Goal: Complete application form

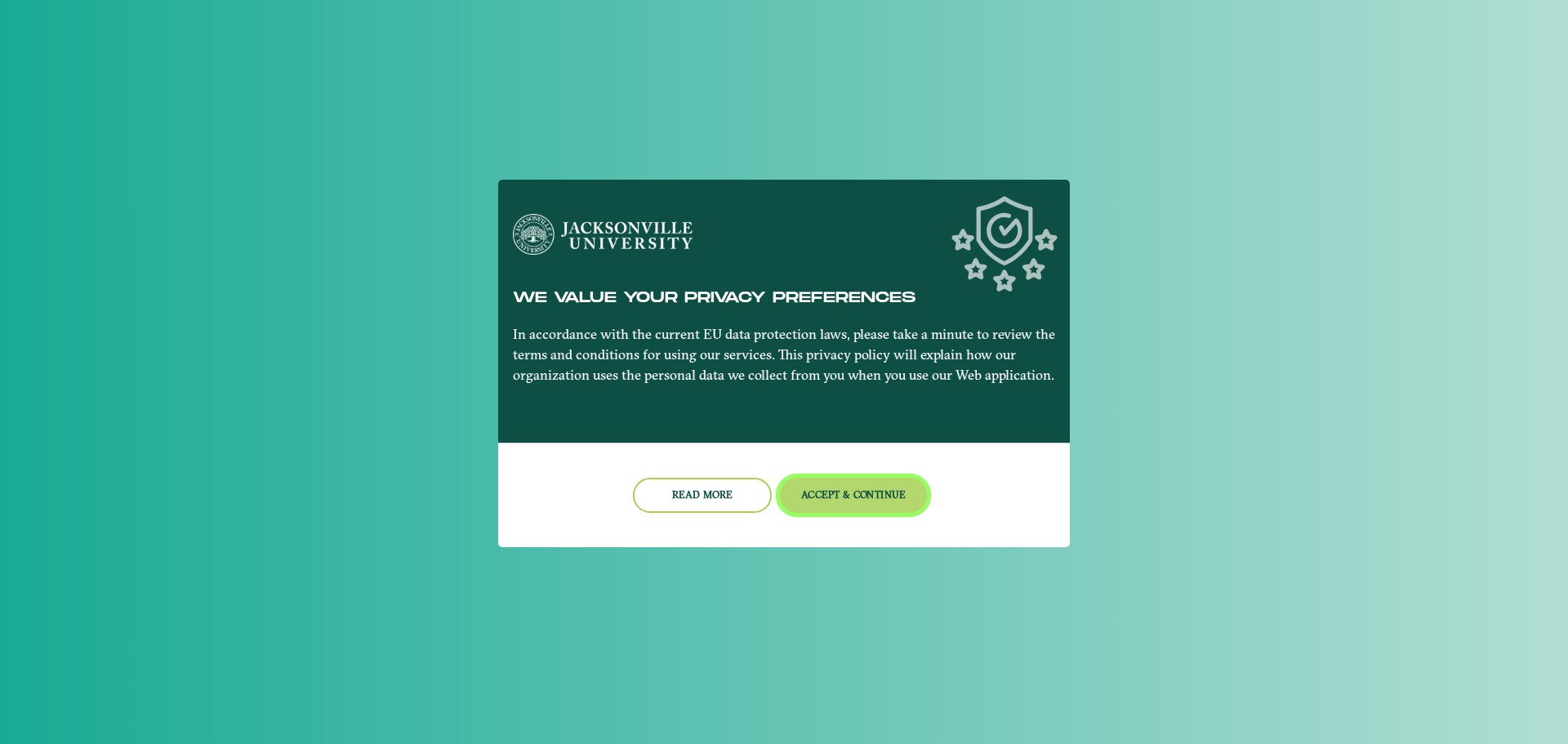
click at [842, 502] on button "Accept & Continue" at bounding box center [854, 495] width 148 height 35
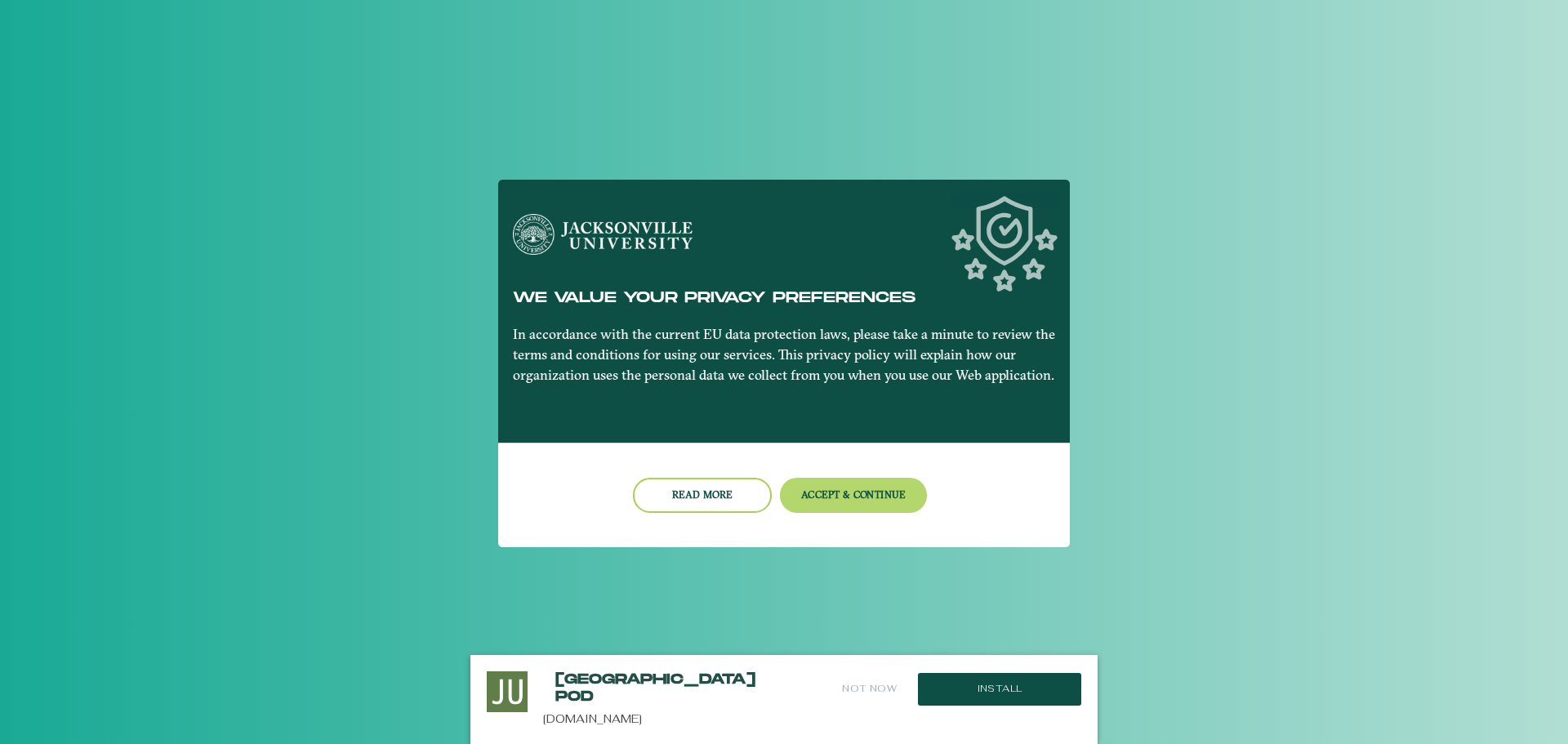
click at [839, 483] on nb-card-footer "Read more Accept & Continue" at bounding box center [784, 494] width 572 height 104
click at [841, 484] on button "Accept & Continue" at bounding box center [854, 495] width 148 height 35
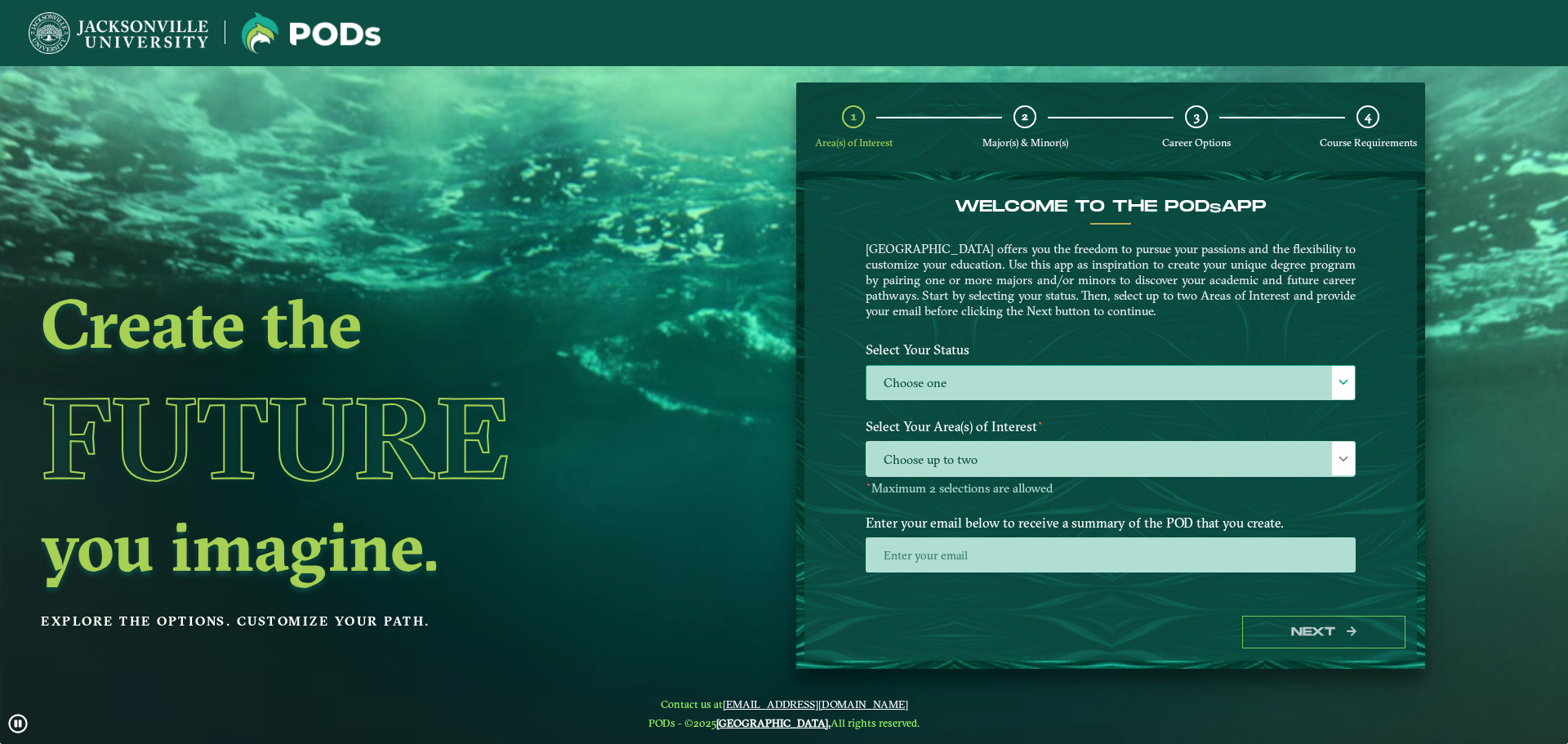
click at [1161, 380] on label "Choose one" at bounding box center [1110, 384] width 488 height 35
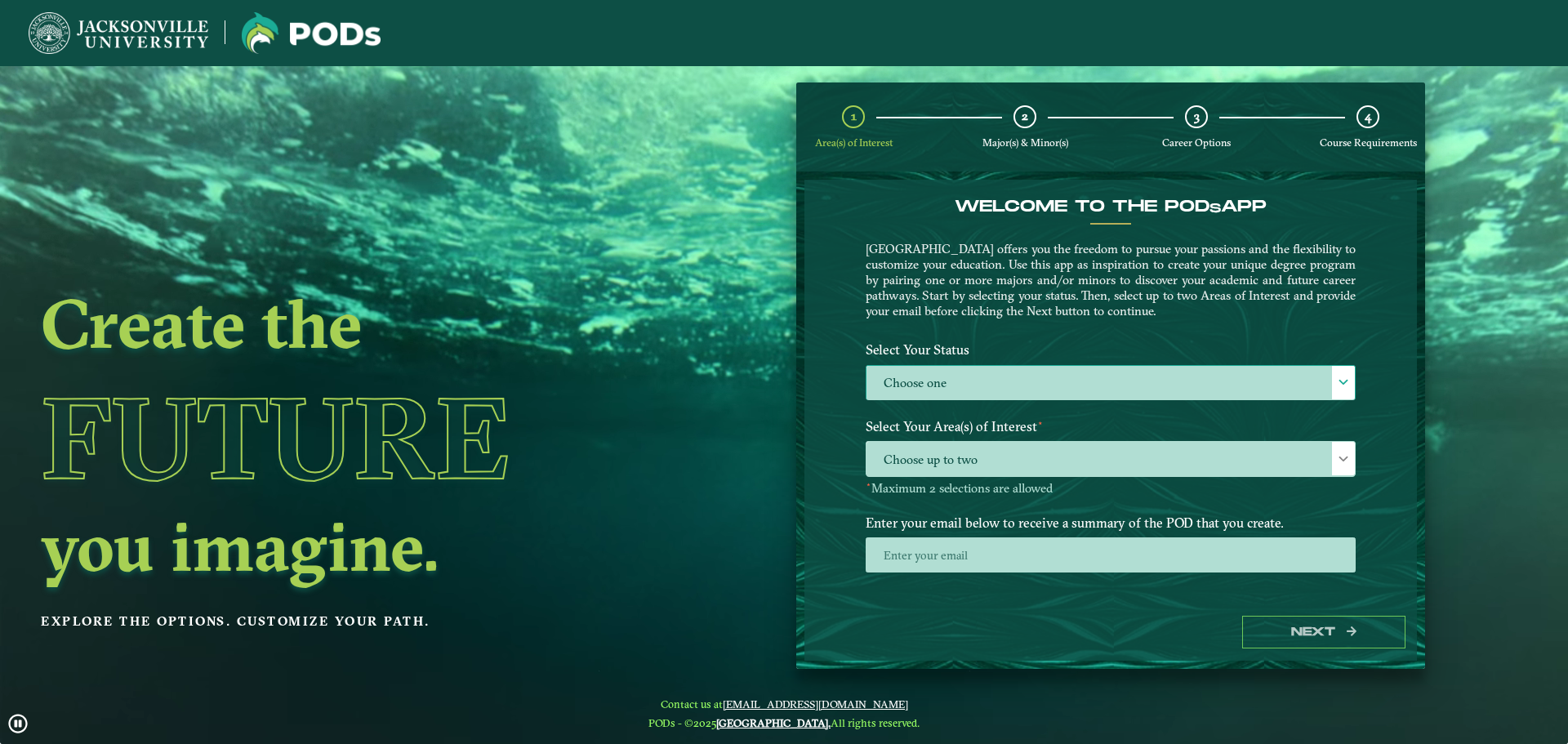
scroll to position [9, 75]
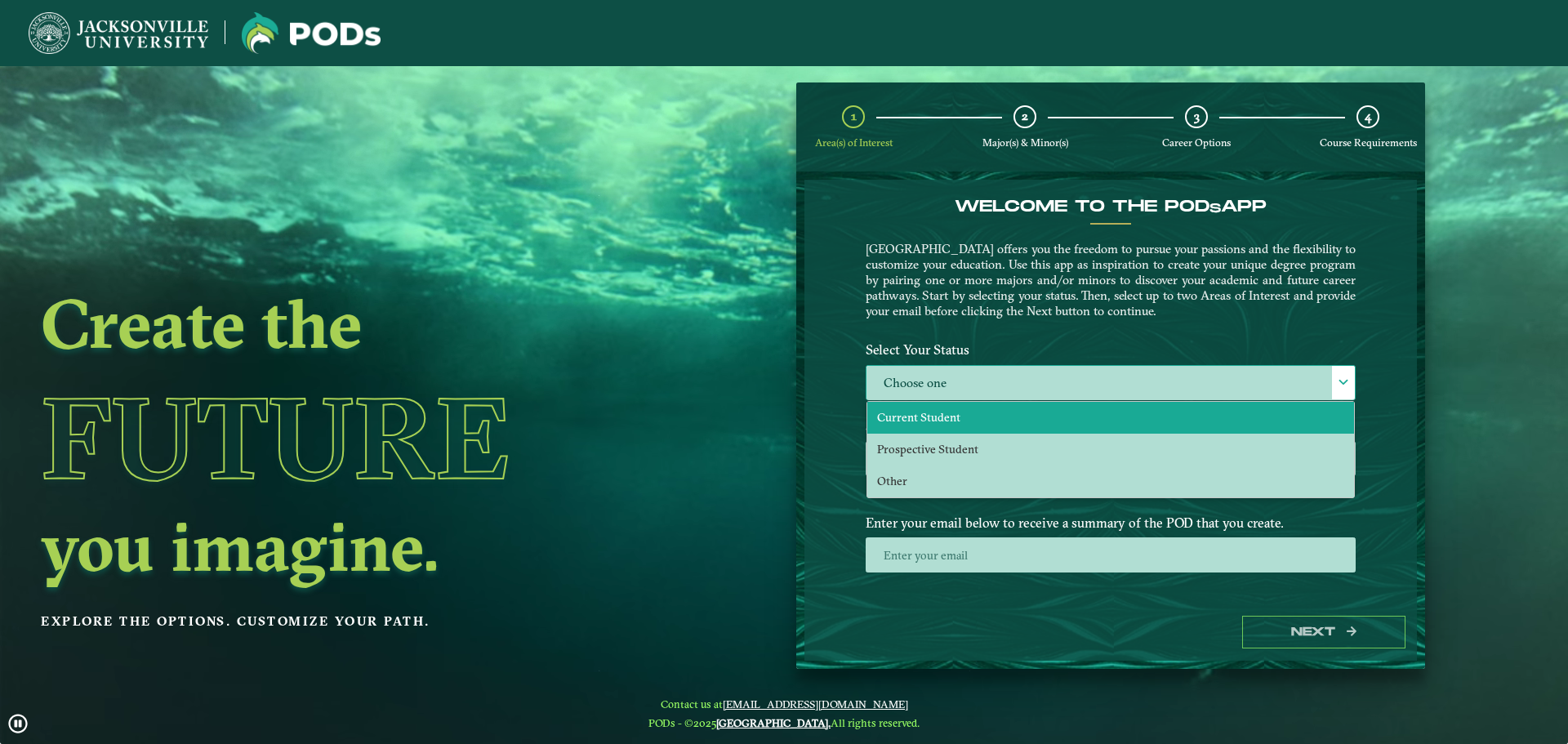
click at [1041, 404] on li "Current Student" at bounding box center [1111, 418] width 487 height 32
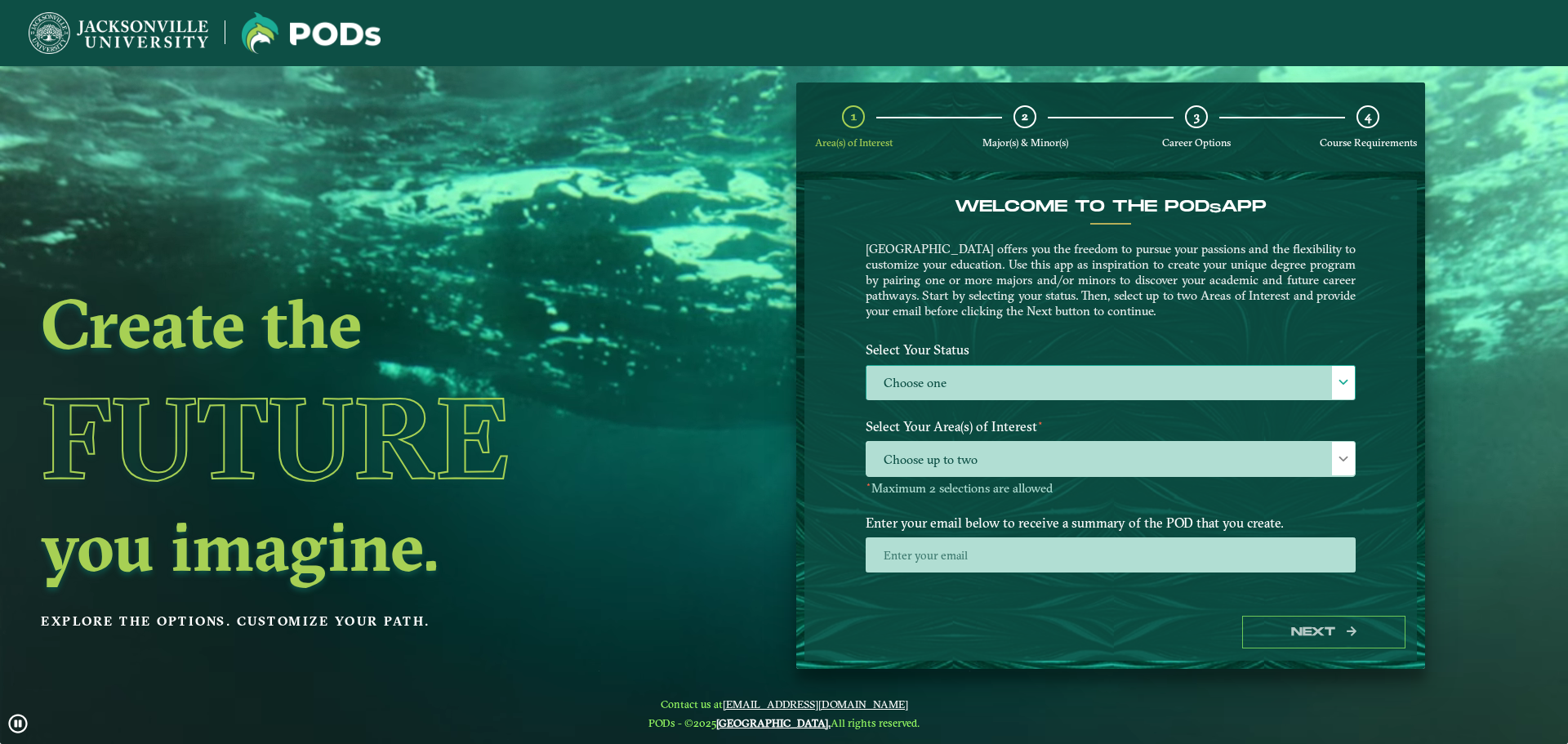
select select "[object Object]"
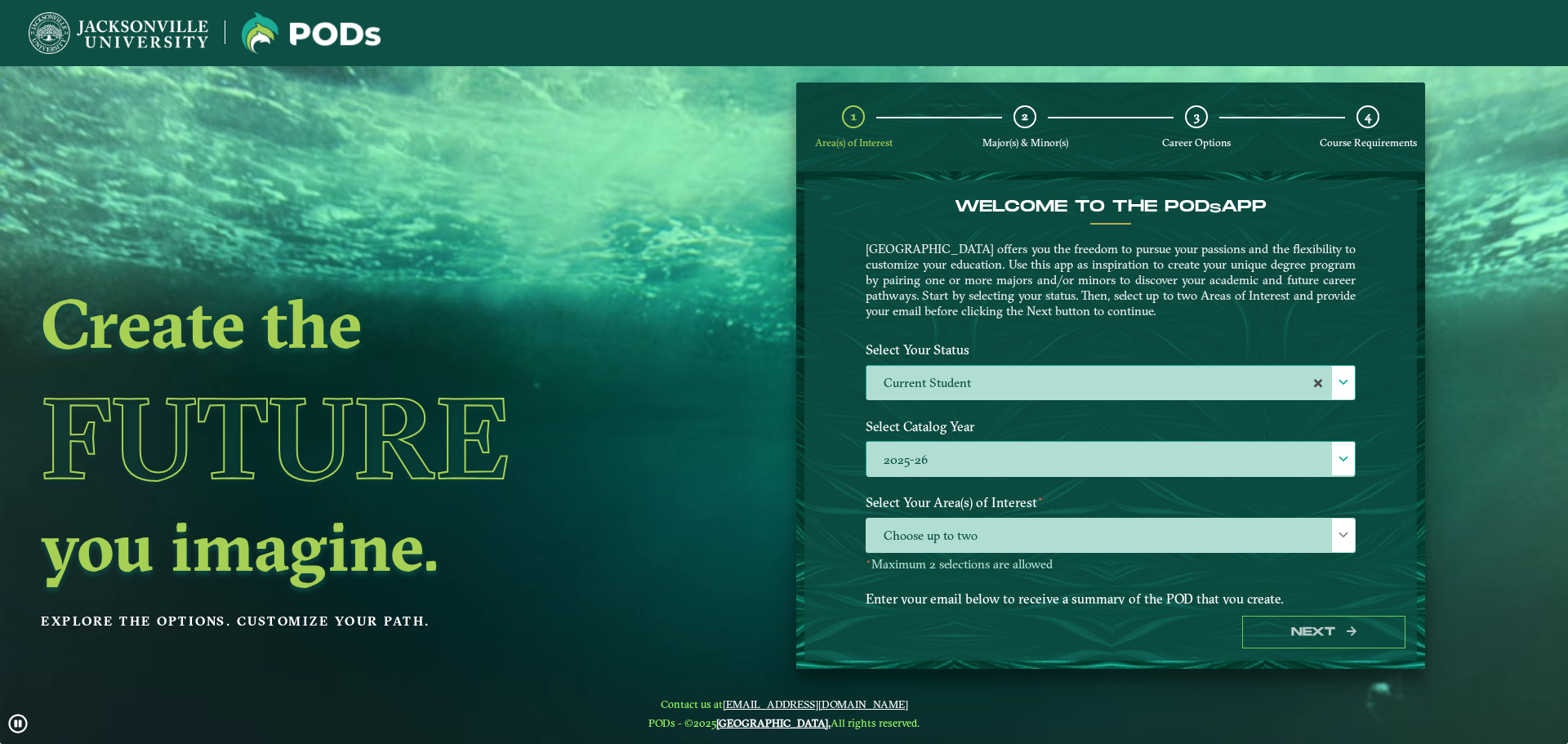
click at [1036, 445] on label "2025-26" at bounding box center [1110, 459] width 488 height 35
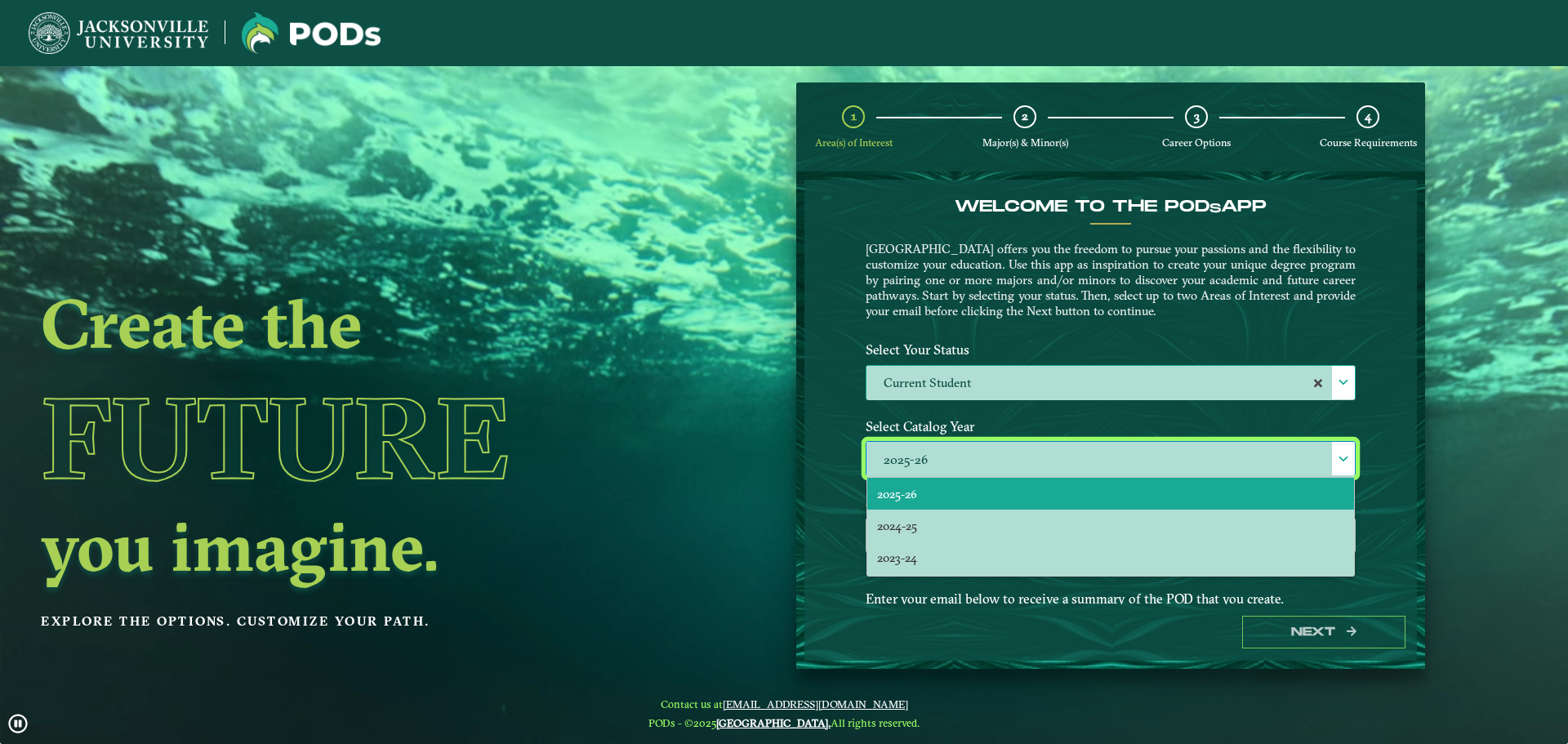
click at [812, 427] on div "Welcome to the POD s app Jacksonville University offers you the freedom to purs…" at bounding box center [1111, 391] width 612 height 423
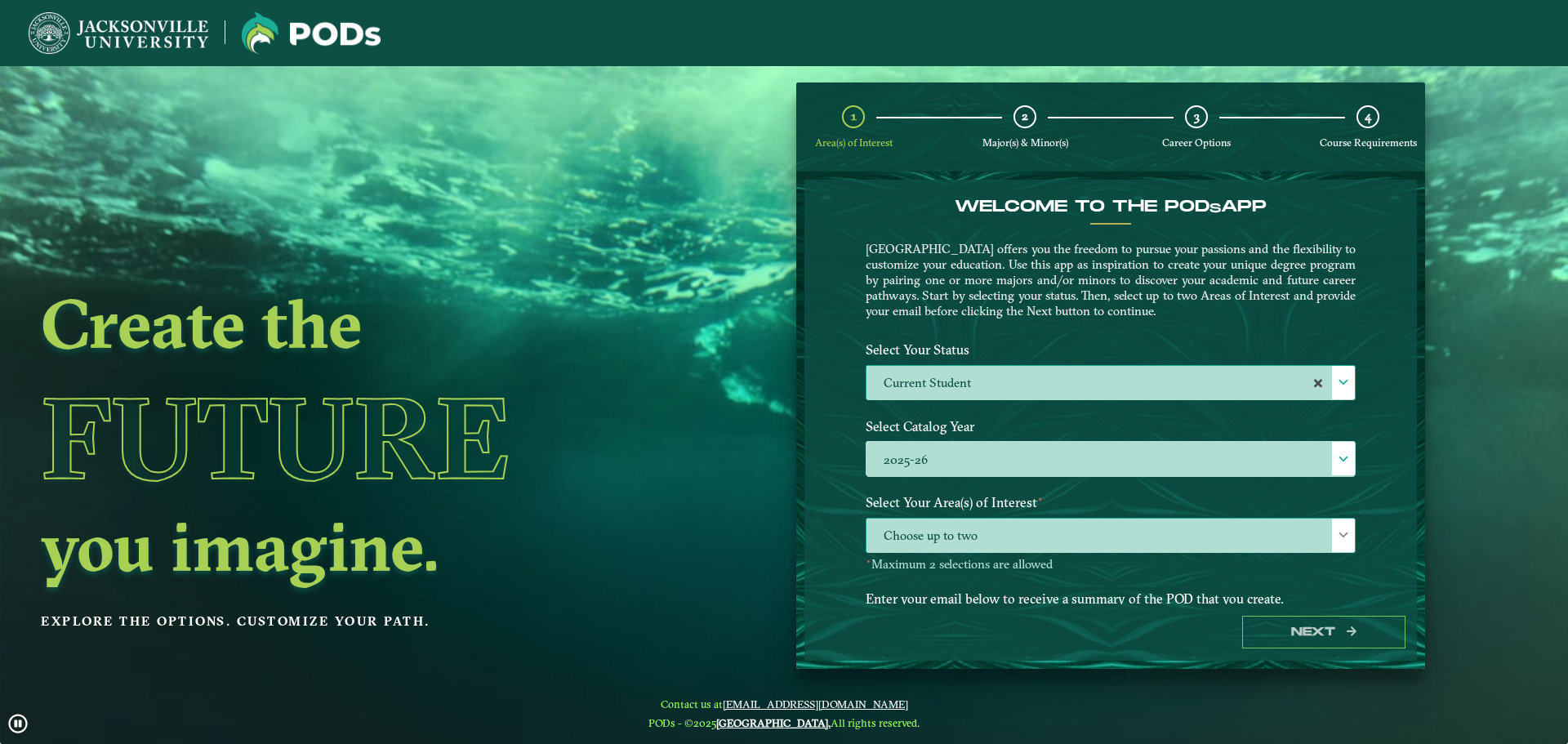
click at [1087, 539] on span "Choose up to two" at bounding box center [1110, 536] width 488 height 35
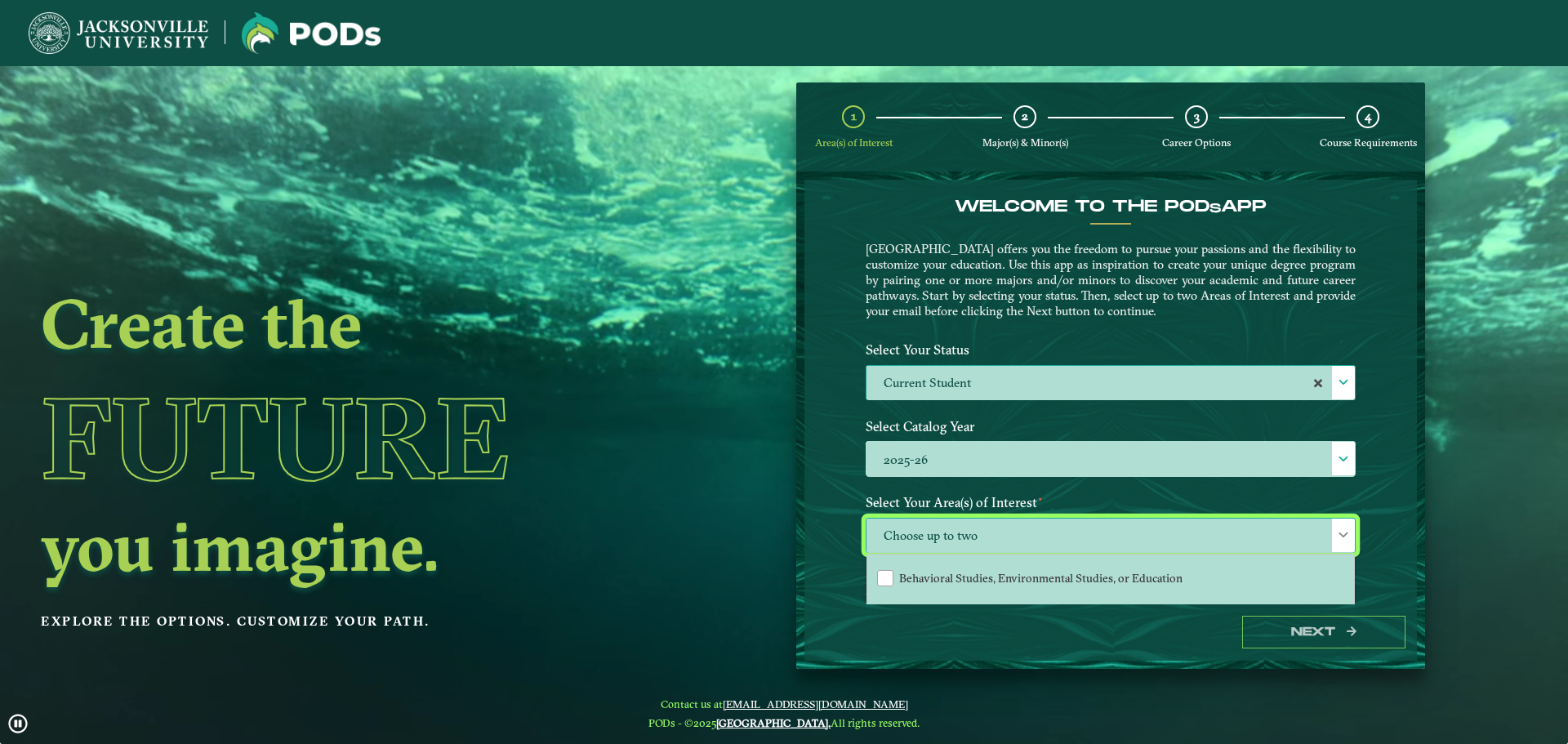
scroll to position [111, 0]
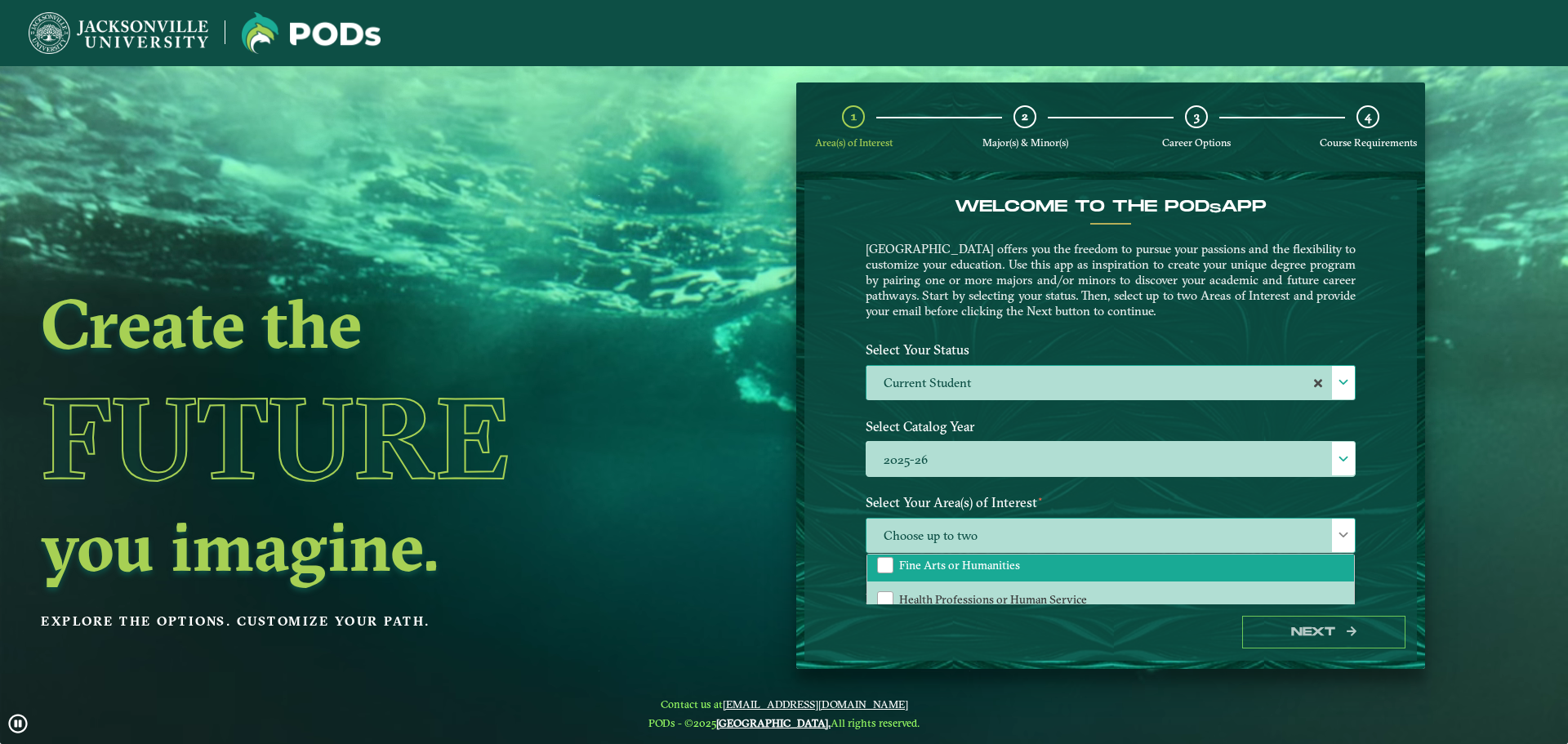
click at [1026, 572] on li "Fine Arts or Humanities" at bounding box center [1111, 564] width 487 height 34
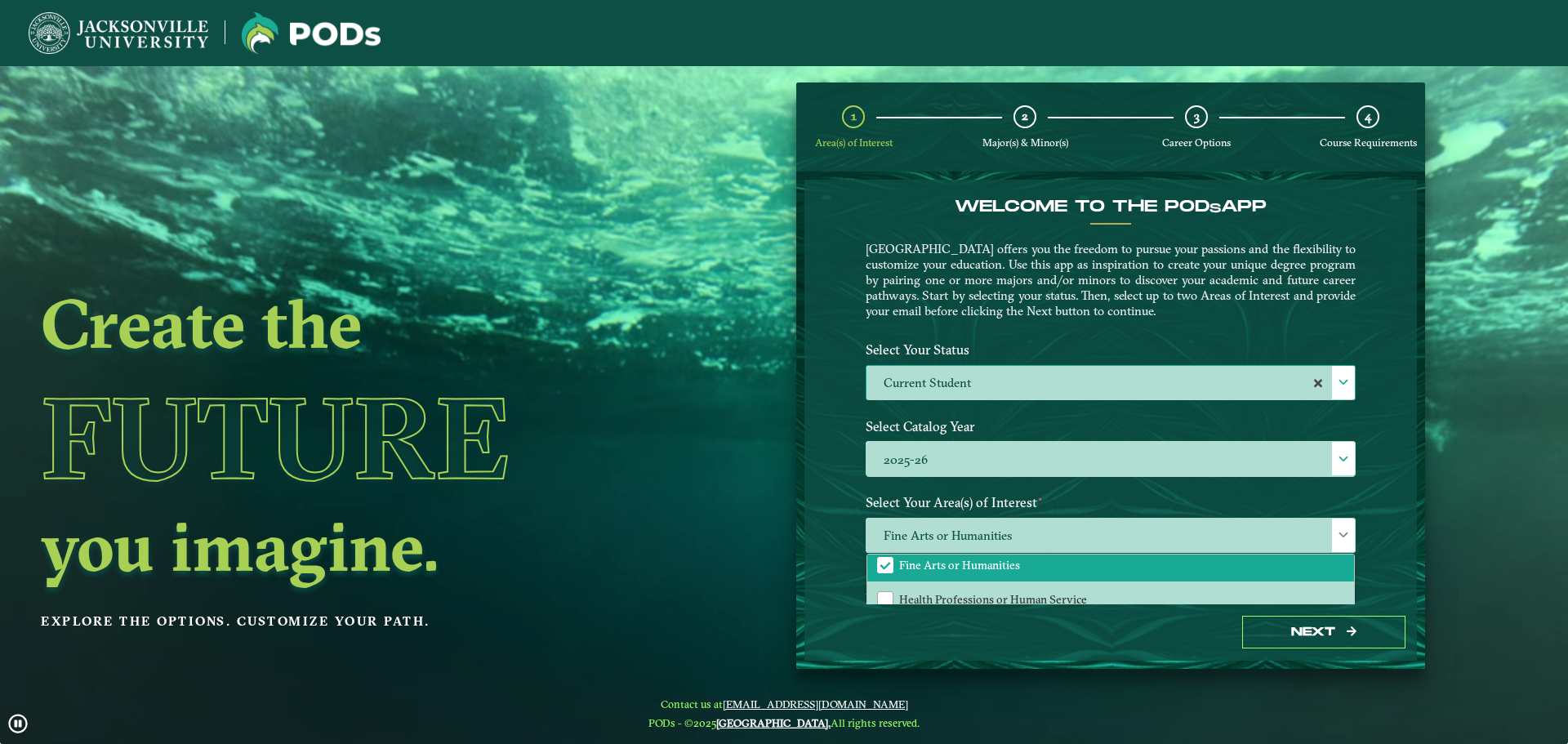
click at [846, 521] on div "Welcome to the POD s app Jacksonville University offers you the freedom to purs…" at bounding box center [1111, 391] width 612 height 423
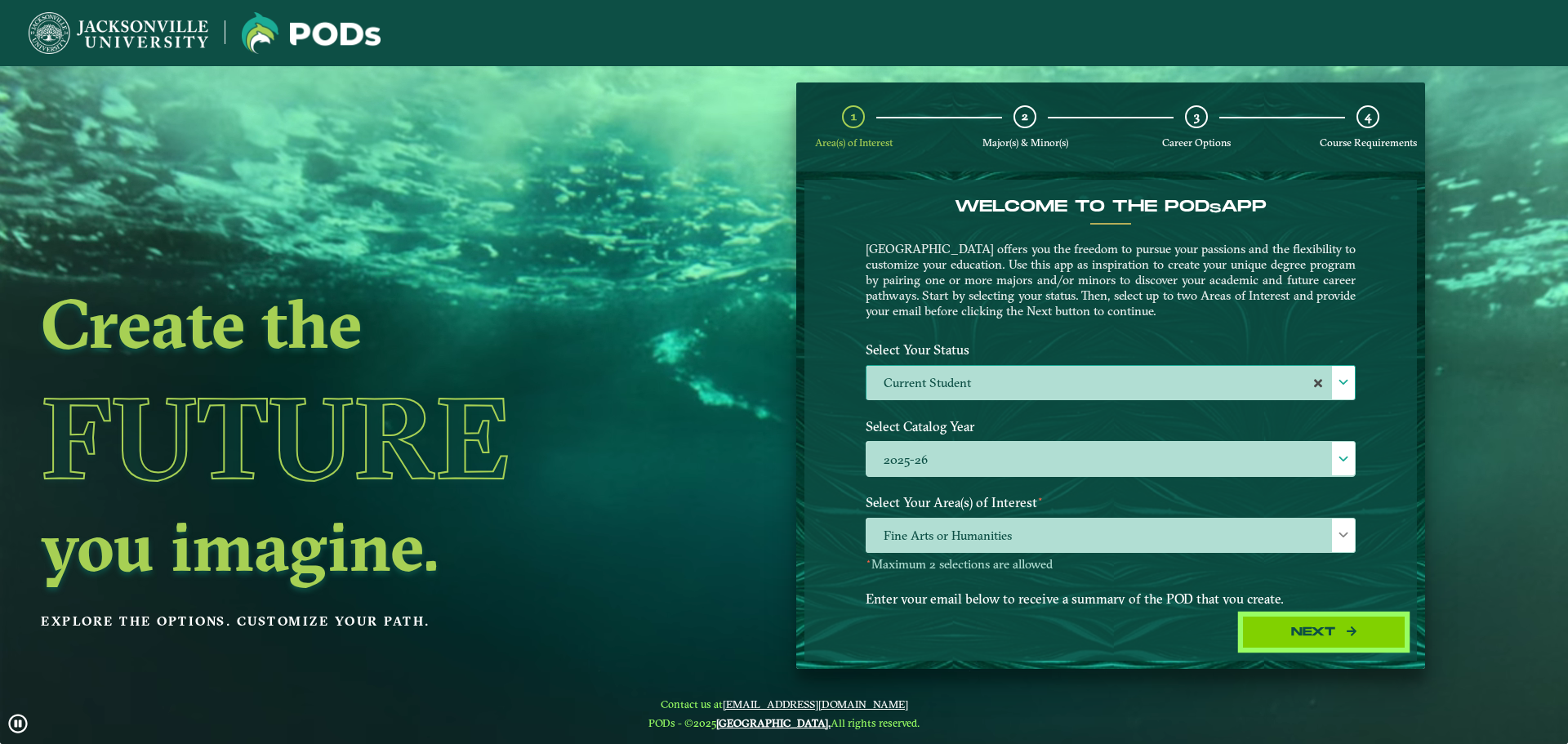
click at [1331, 623] on button "Next" at bounding box center [1324, 632] width 163 height 33
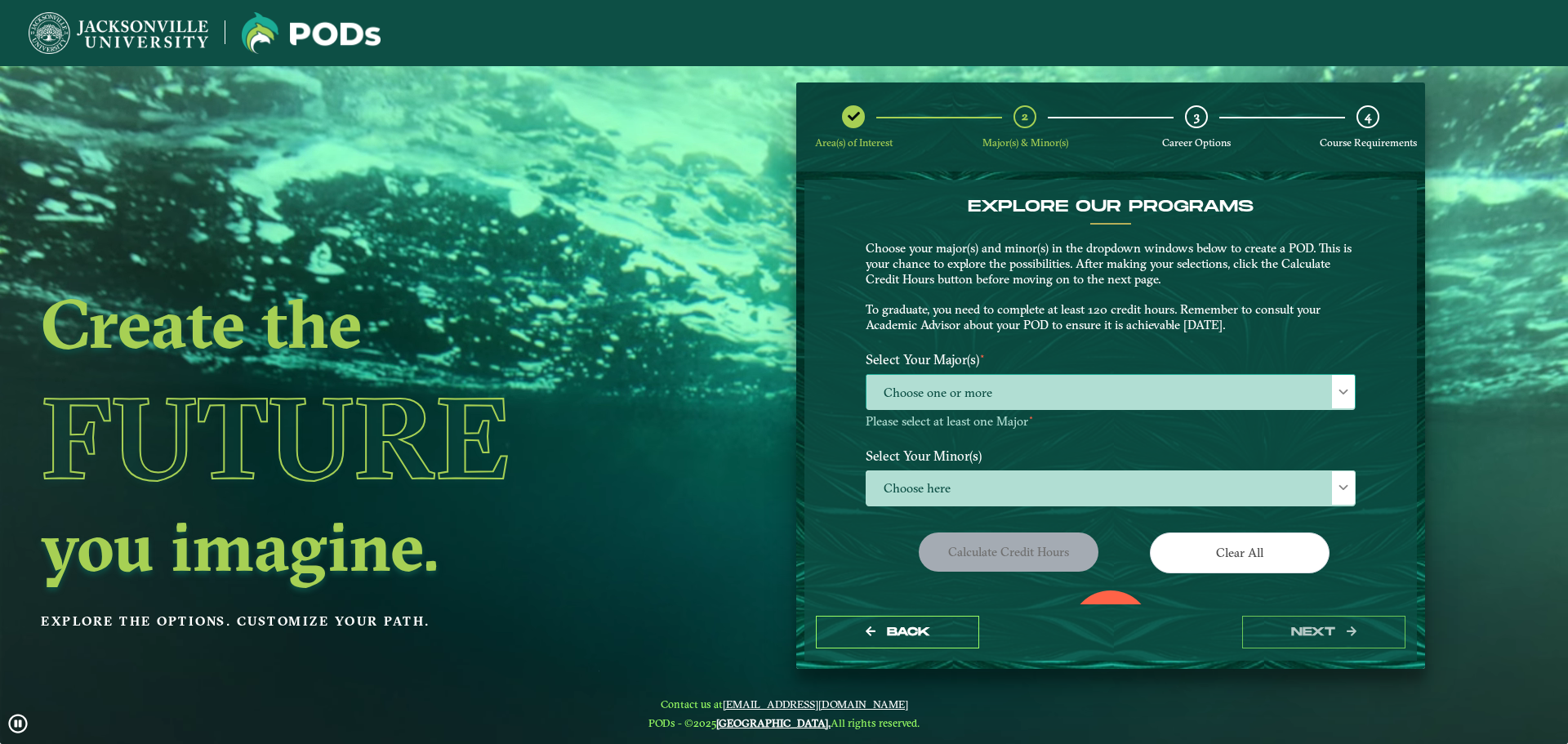
click at [1171, 388] on span "Choose one or more" at bounding box center [1110, 392] width 488 height 35
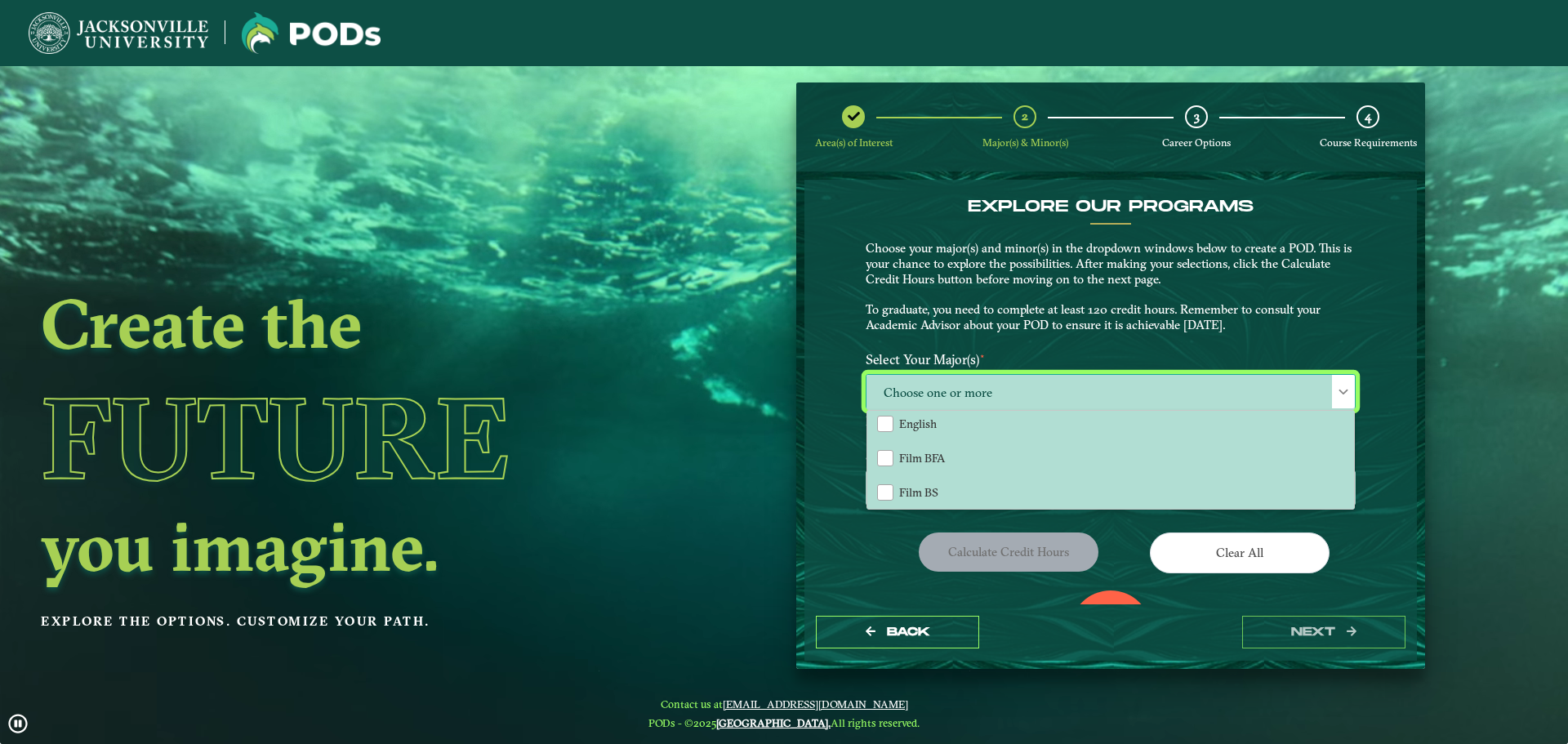
scroll to position [0, 0]
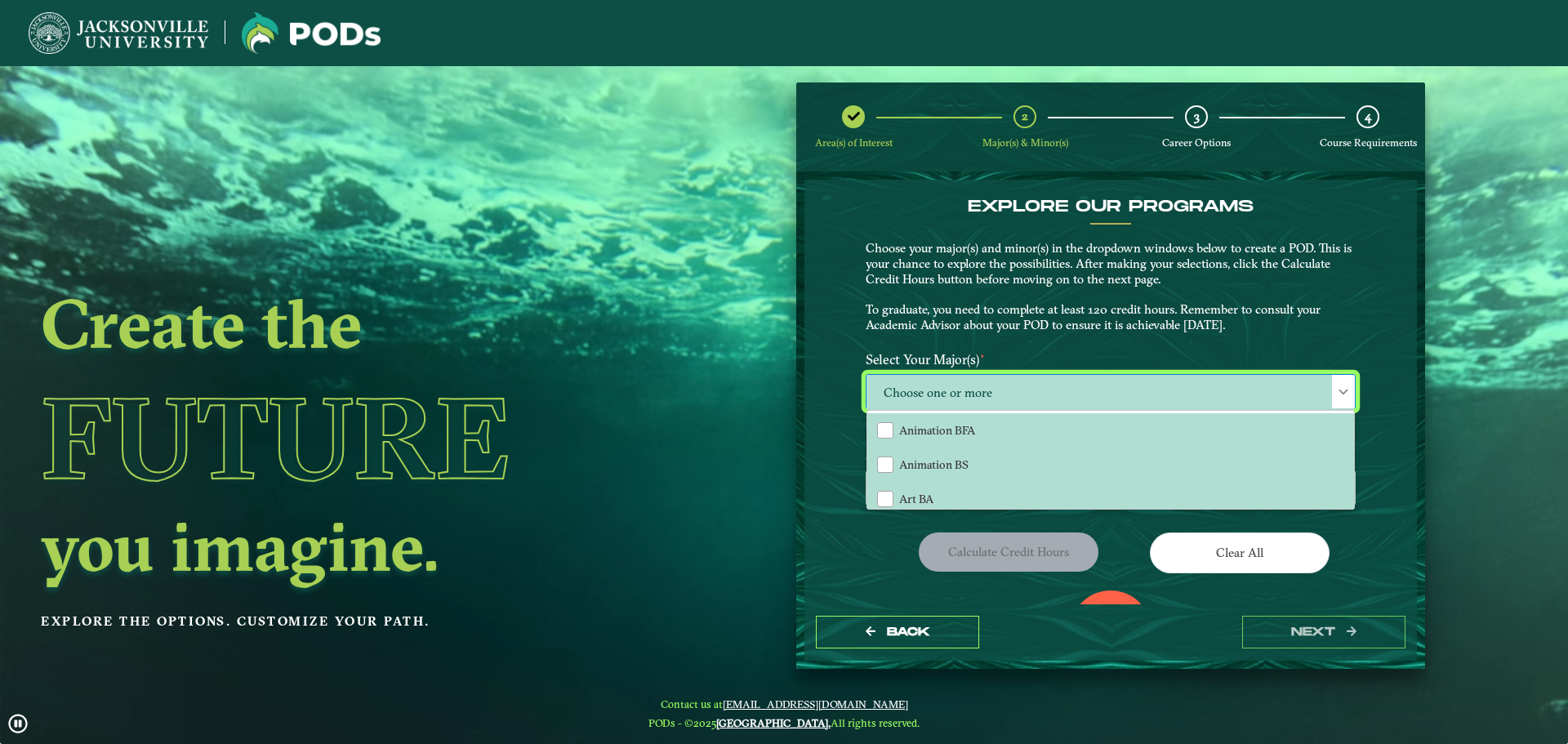
click at [832, 454] on div "EXPLORE OUR PROGRAMS Choose your major(s) and minor(s) in the dropdown windows …" at bounding box center [1111, 391] width 612 height 423
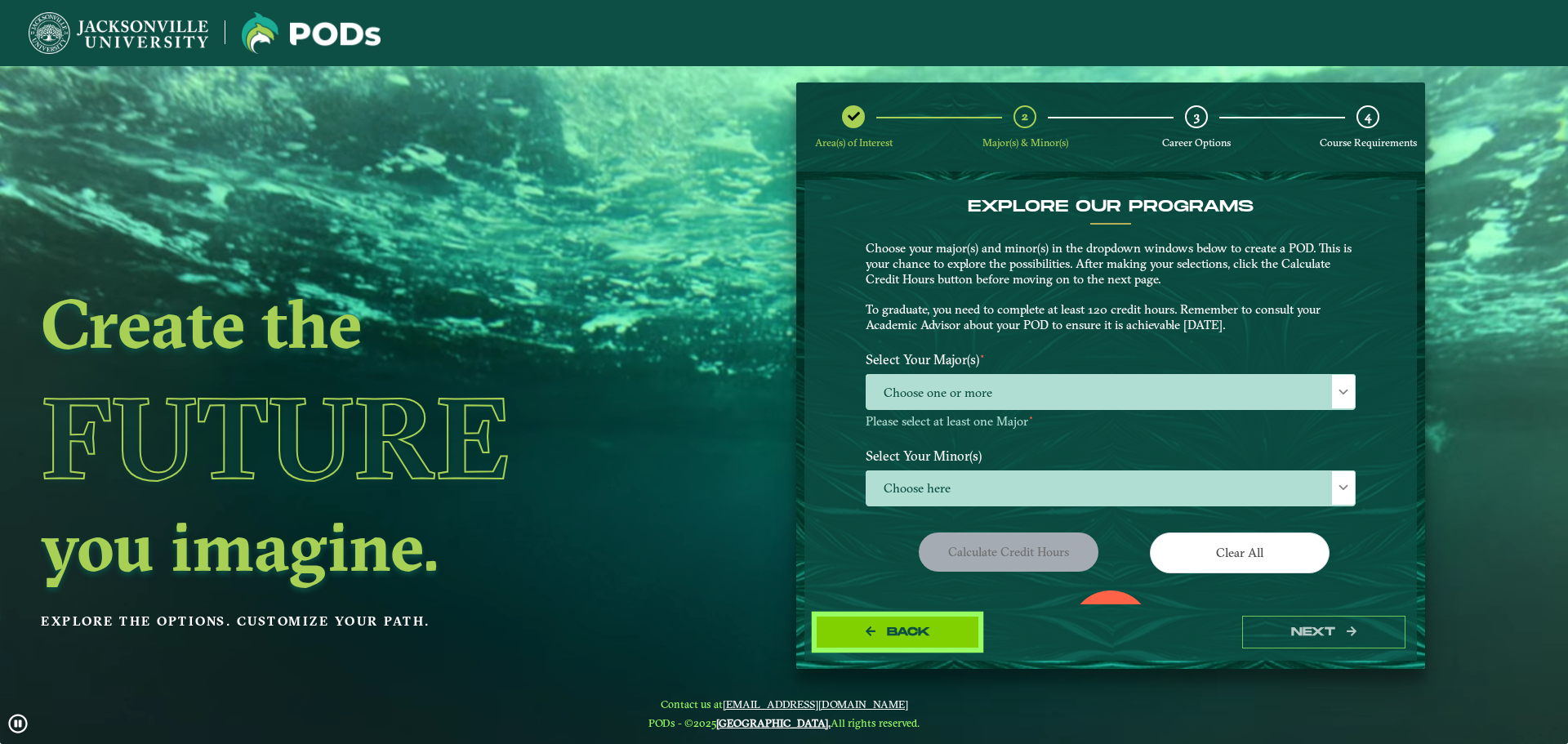
click at [919, 623] on button "Back" at bounding box center [897, 632] width 163 height 33
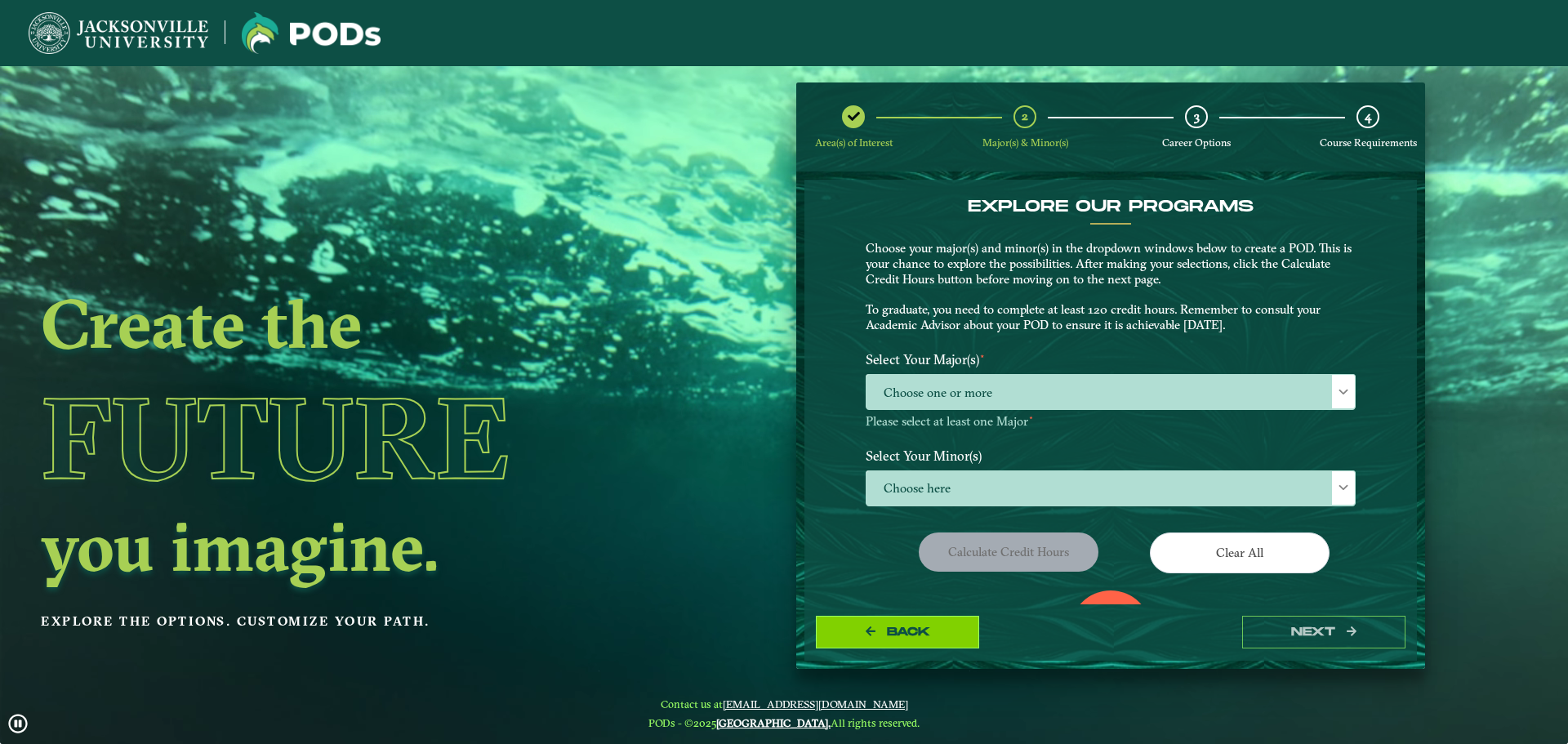
select select "[object Object]"
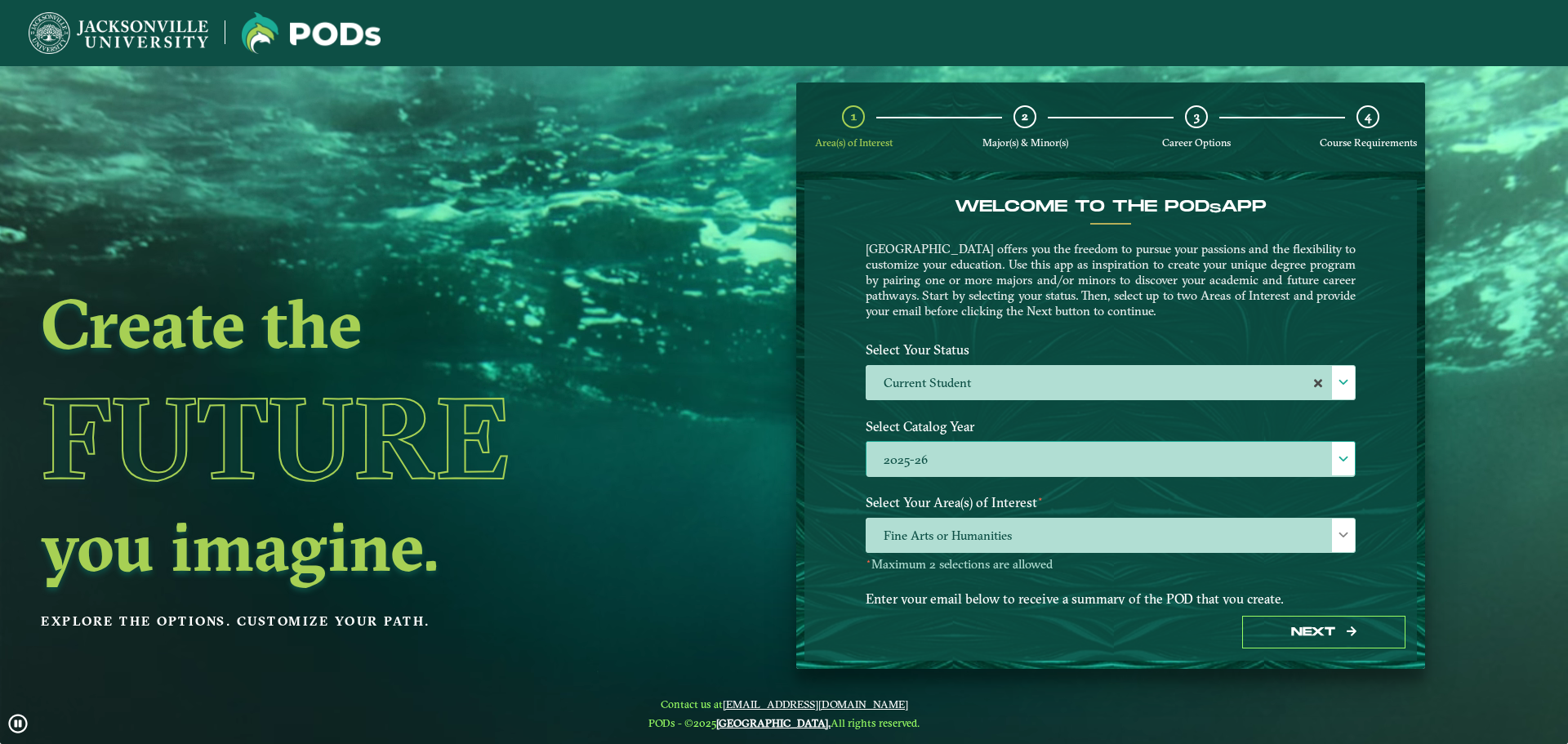
click at [1063, 456] on label "2025-26" at bounding box center [1110, 459] width 488 height 35
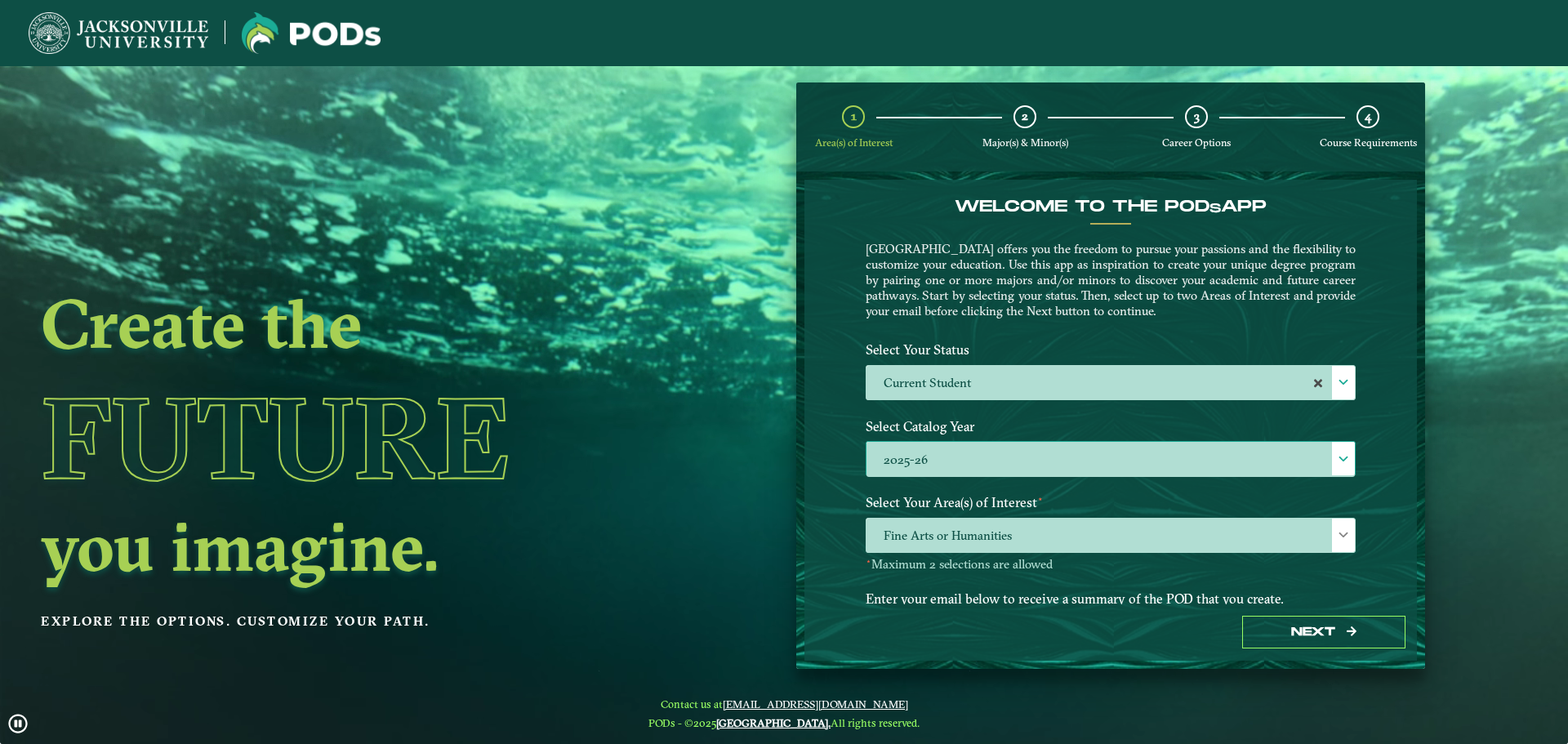
scroll to position [9, 75]
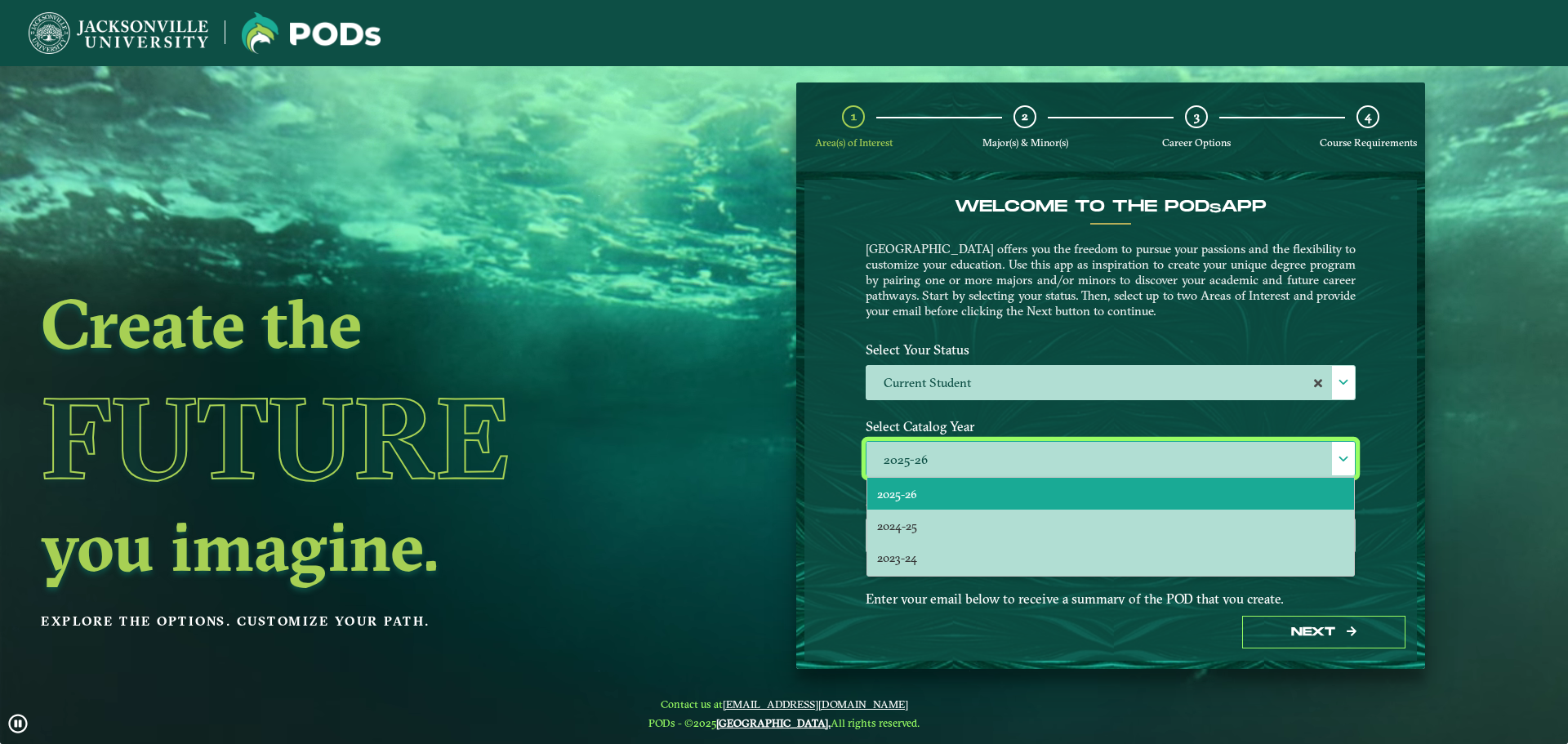
click at [1063, 456] on label "2025-26" at bounding box center [1110, 459] width 488 height 35
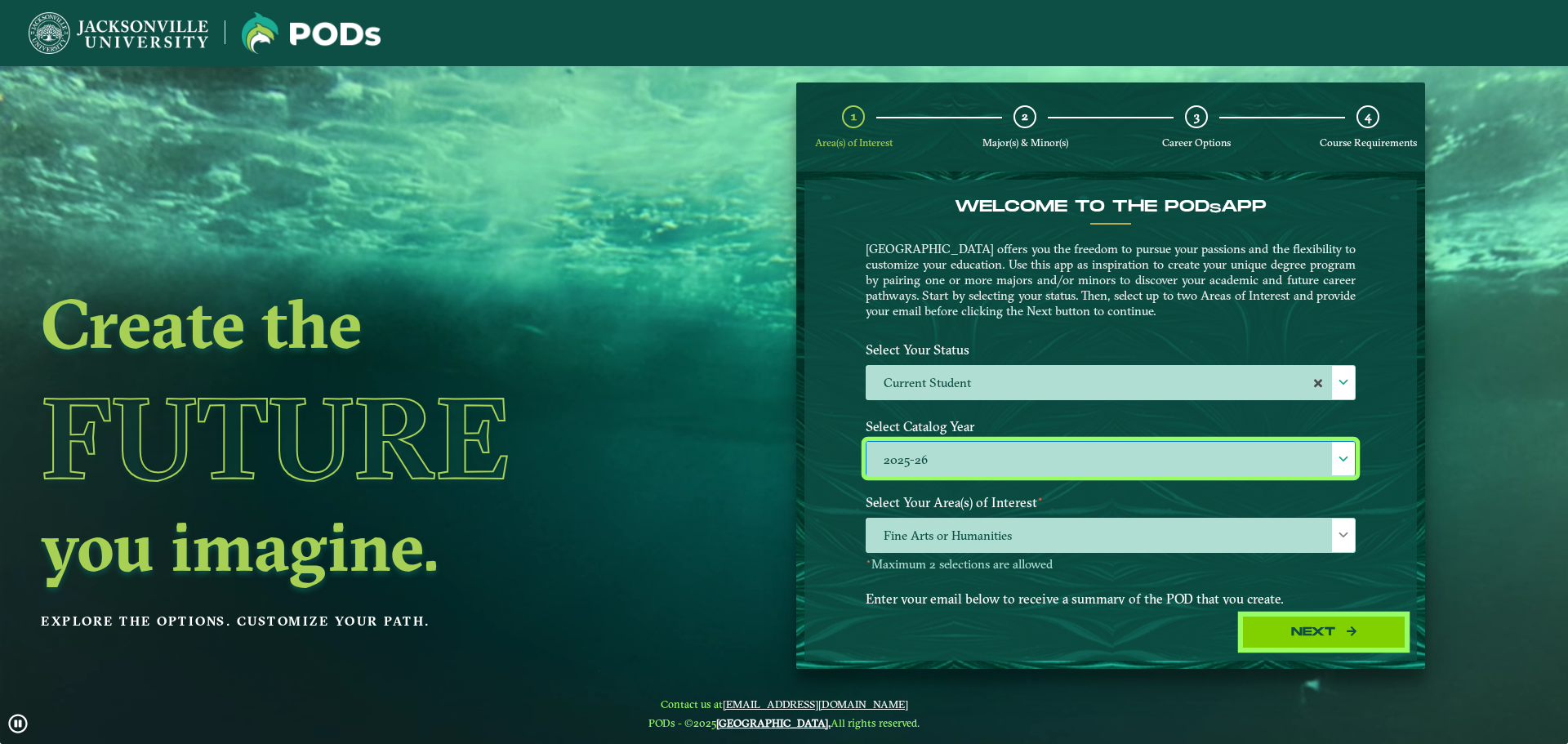
click at [1280, 625] on button "Next" at bounding box center [1324, 632] width 163 height 33
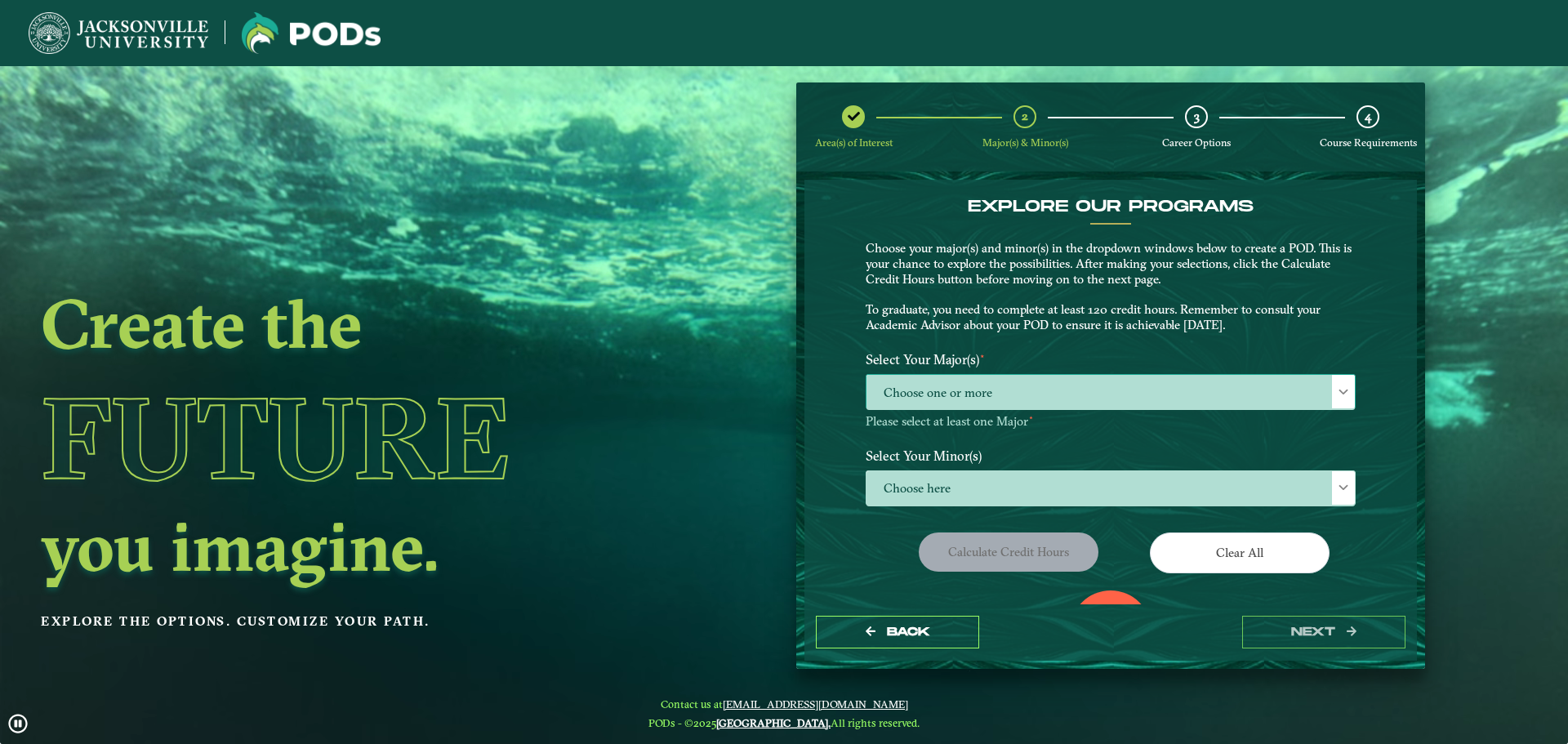
click at [993, 384] on span "Choose one or more" at bounding box center [1110, 392] width 488 height 35
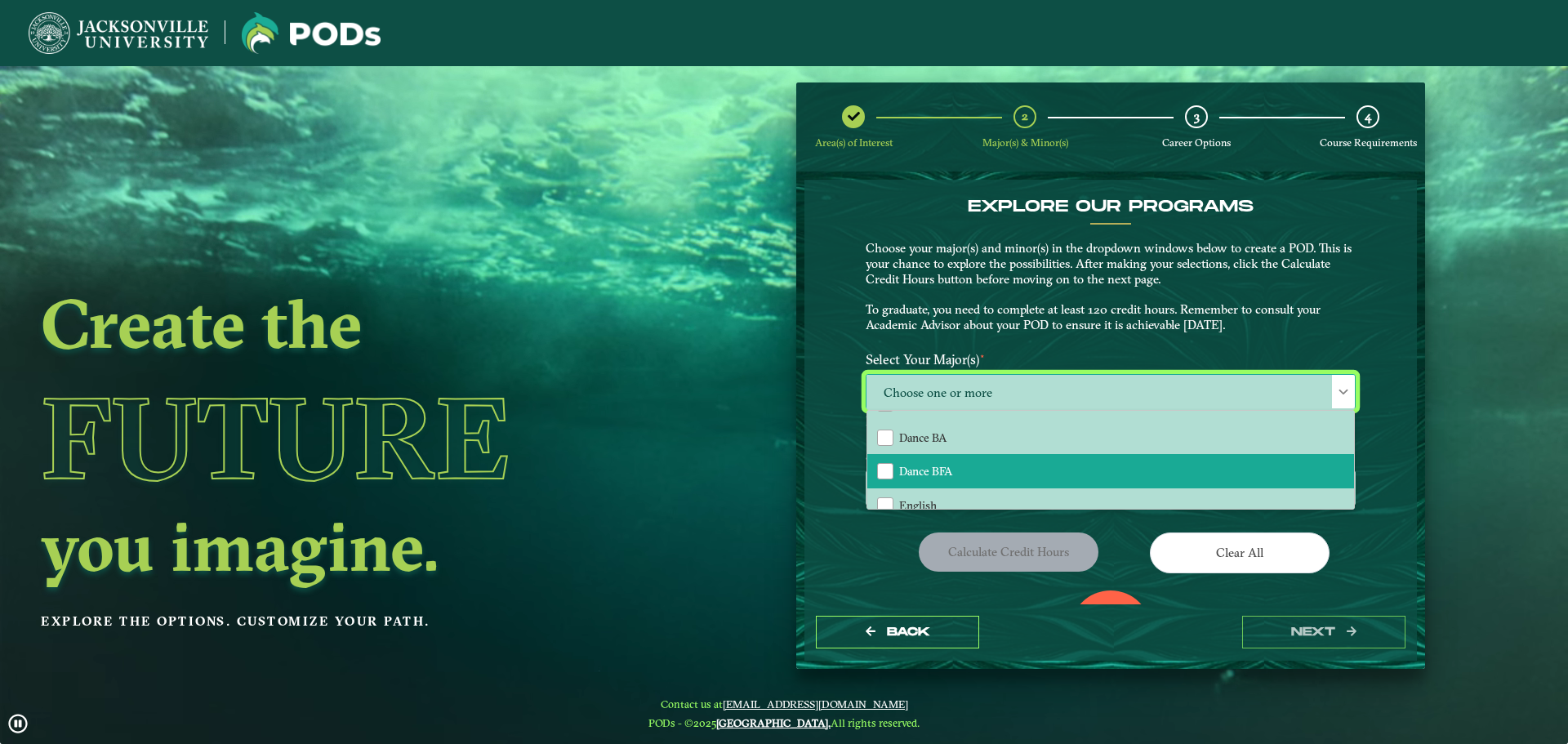
scroll to position [245, 0]
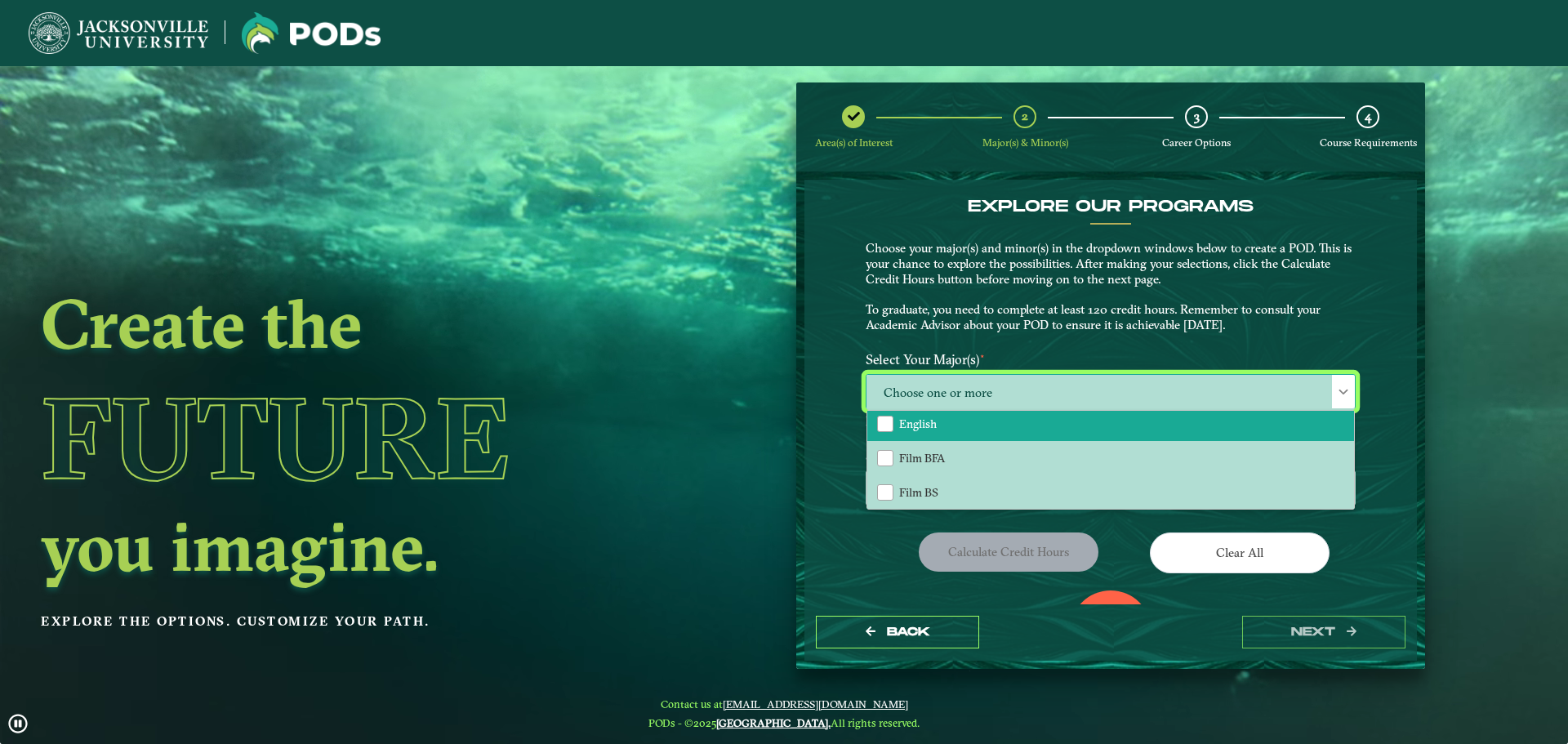
click at [949, 428] on li "English" at bounding box center [1111, 423] width 487 height 34
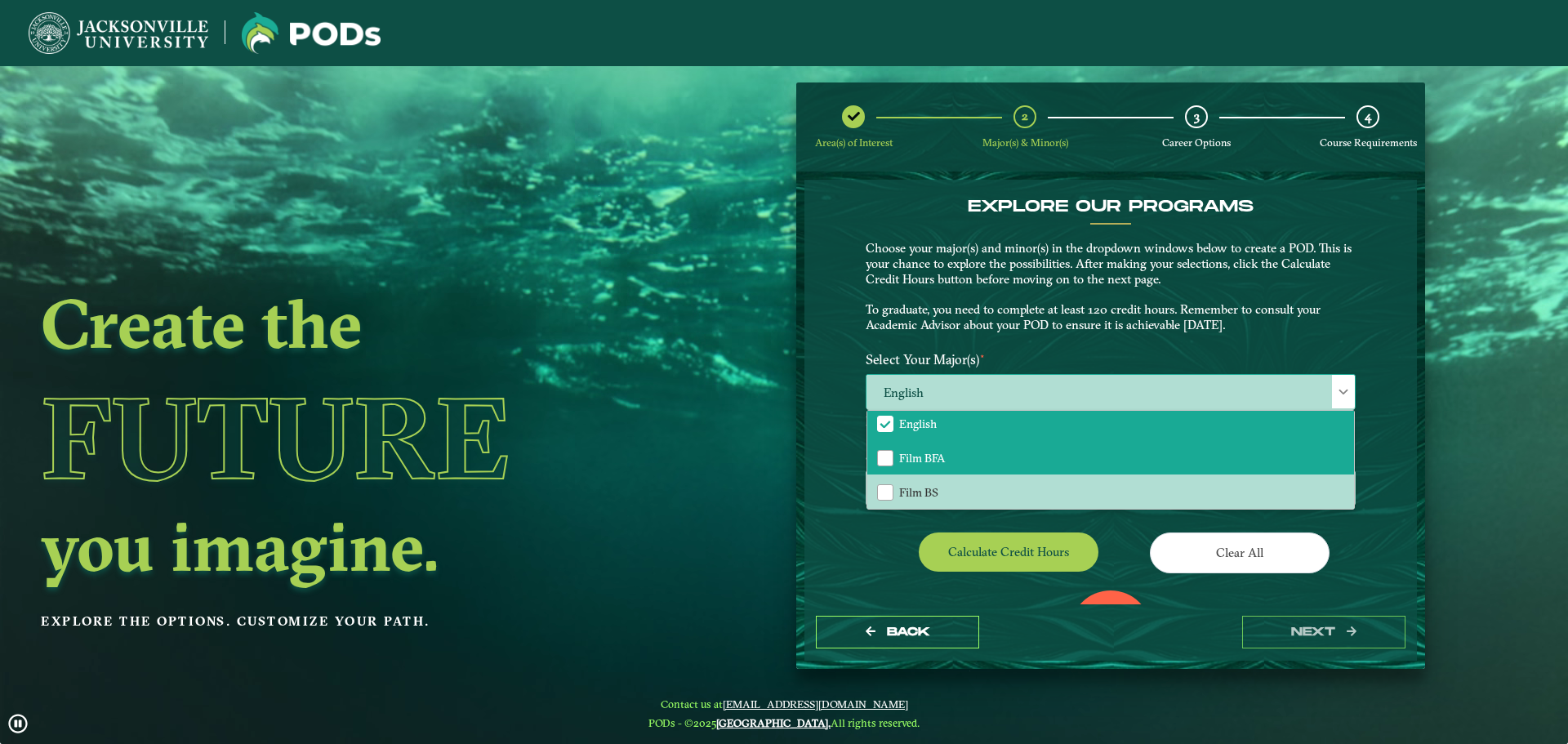
scroll to position [326, 0]
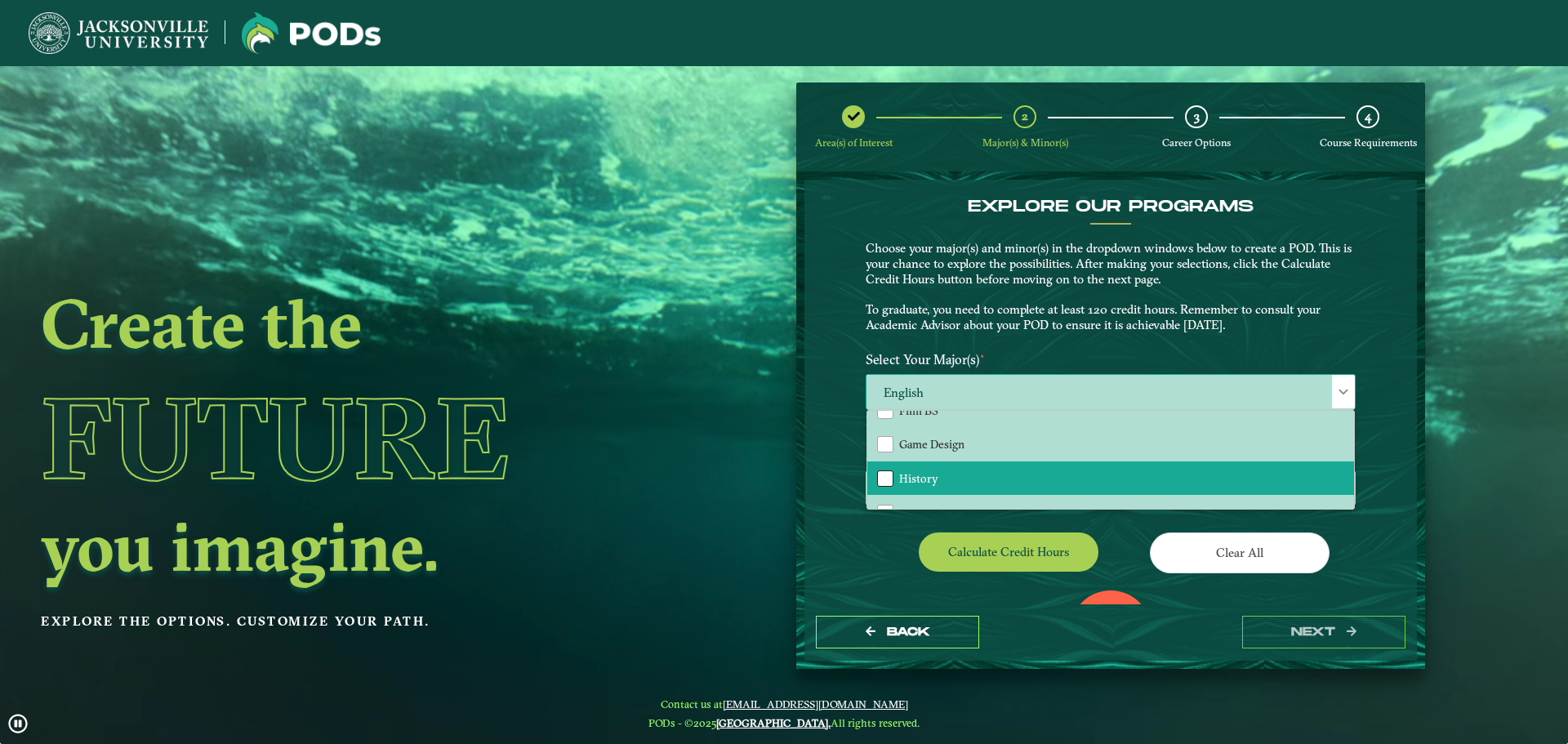
drag, startPoint x: 831, startPoint y: 474, endPoint x: 887, endPoint y: 472, distance: 56.0
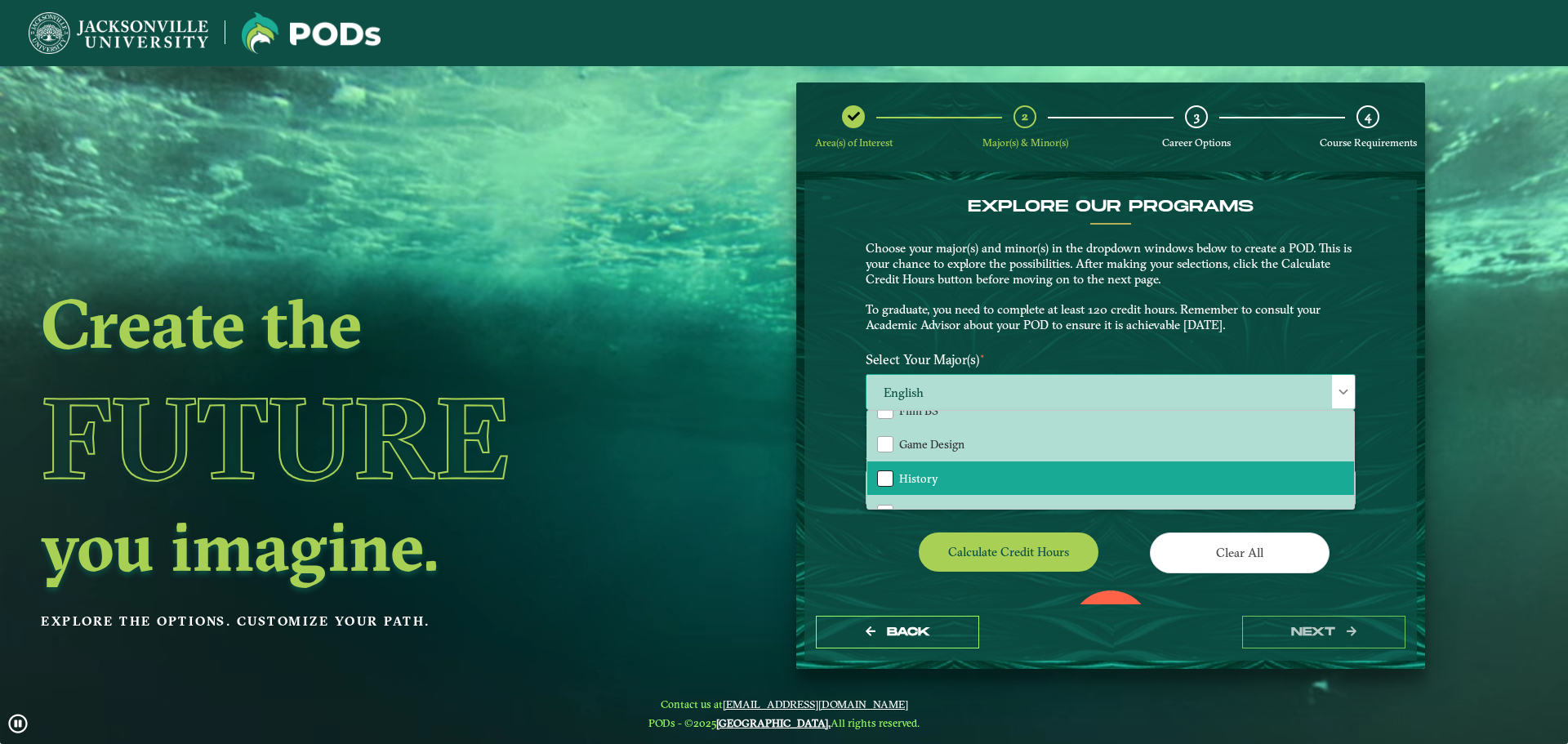
click at [837, 473] on div "EXPLORE OUR PROGRAMS Choose your major(s) and minor(s) in the dropdown windows …" at bounding box center [1111, 391] width 612 height 423
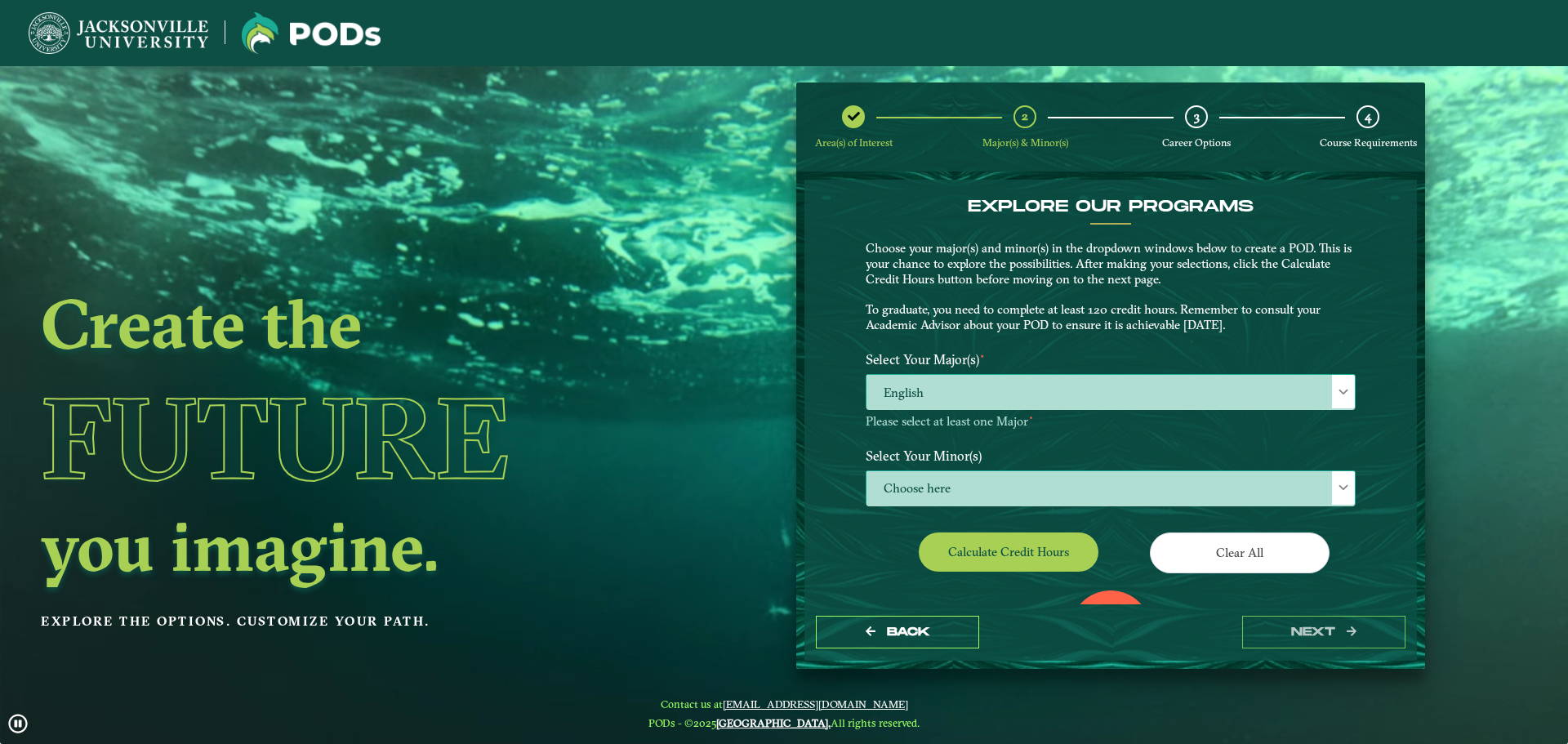
click at [953, 488] on span "Choose here" at bounding box center [1110, 489] width 488 height 35
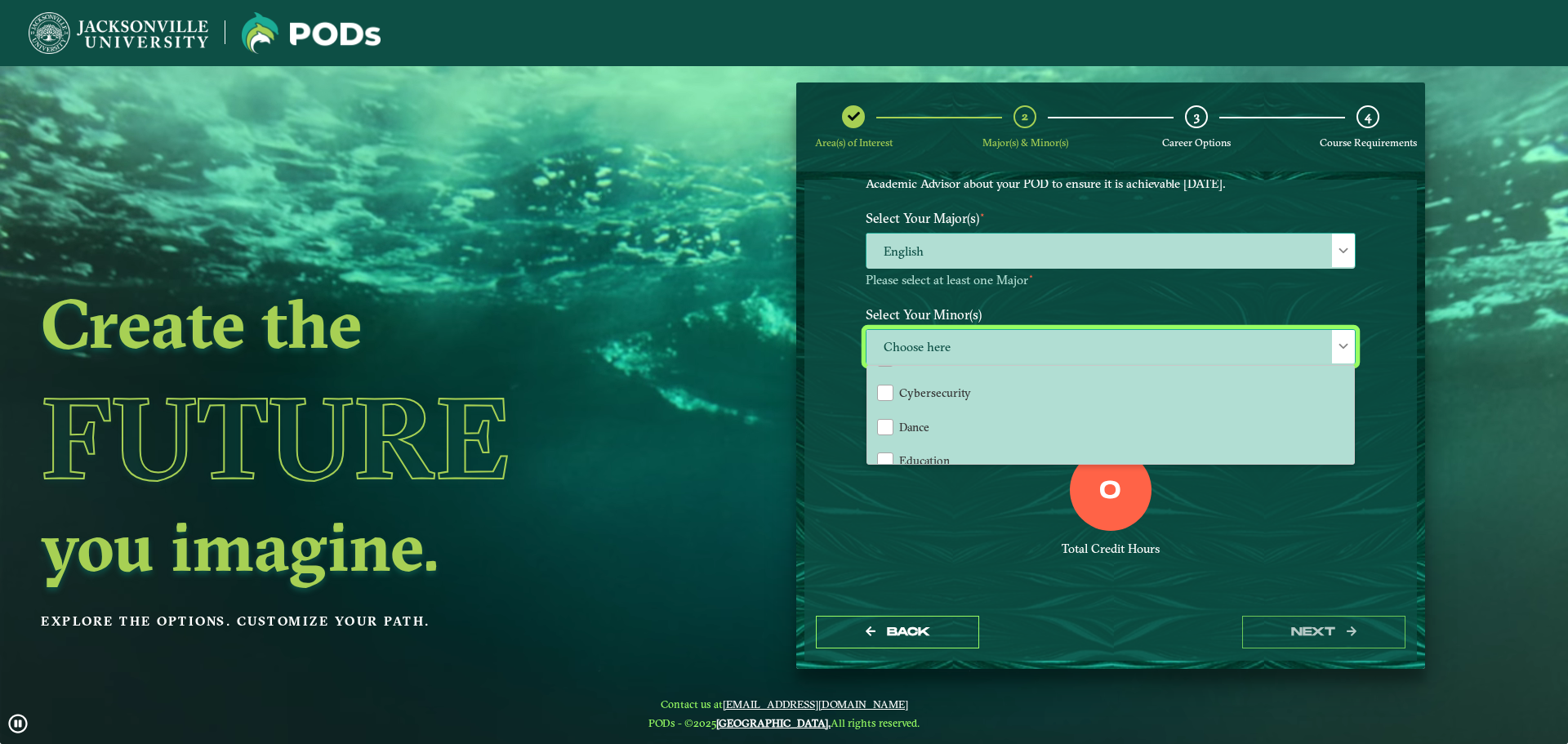
scroll to position [653, 0]
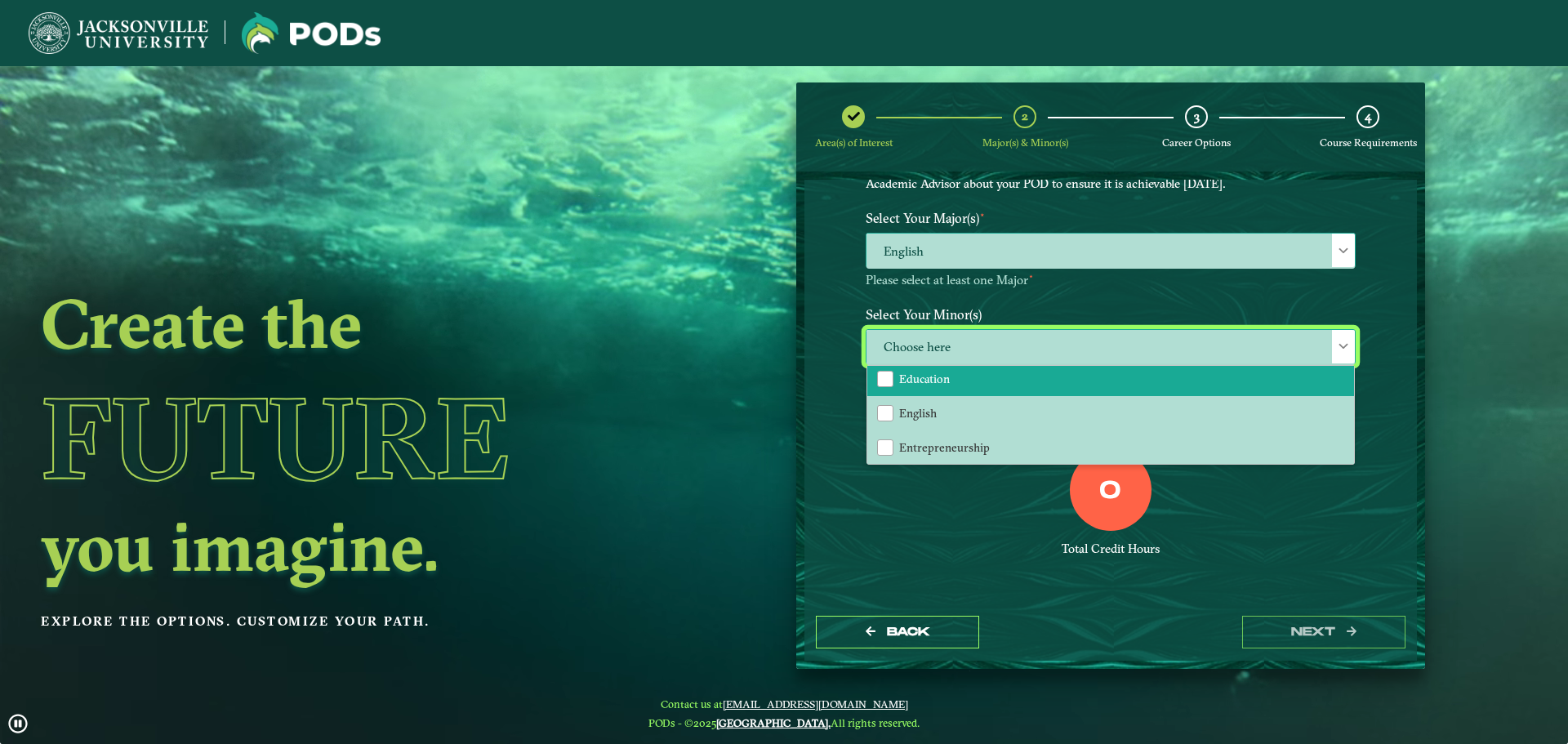
click at [988, 372] on li "Education" at bounding box center [1111, 378] width 487 height 34
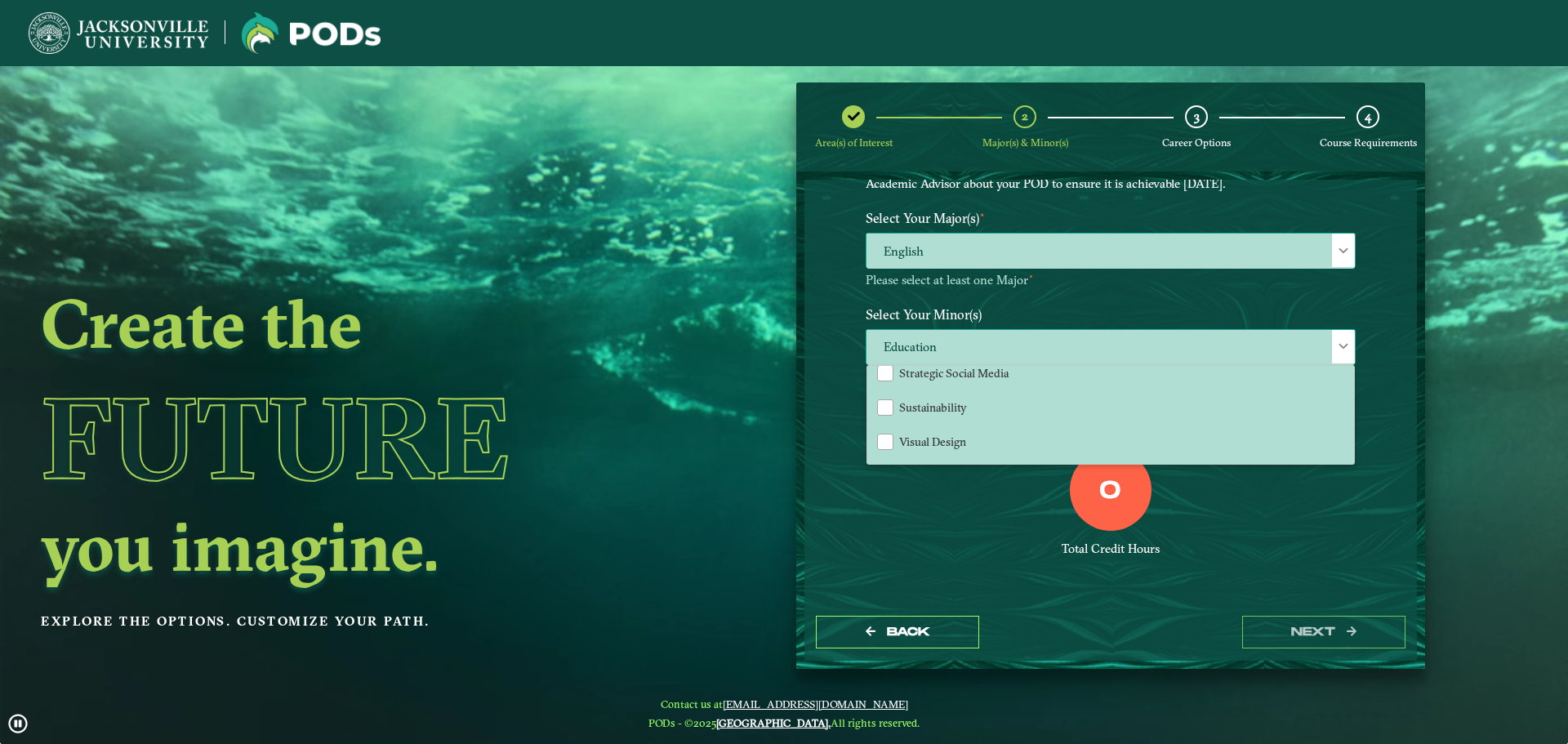
scroll to position [1778, 0]
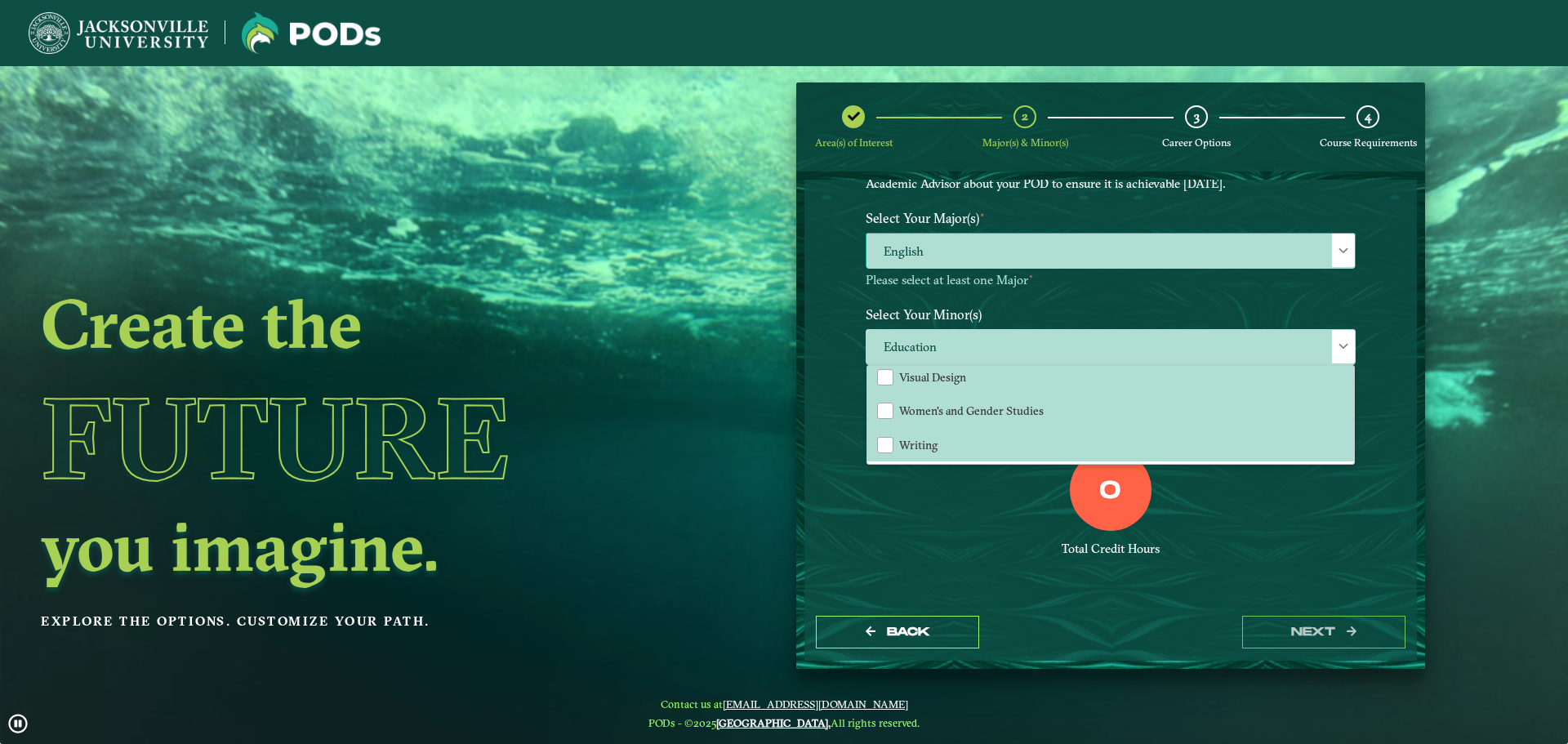
drag, startPoint x: 960, startPoint y: 493, endPoint x: 975, endPoint y: 472, distance: 25.8
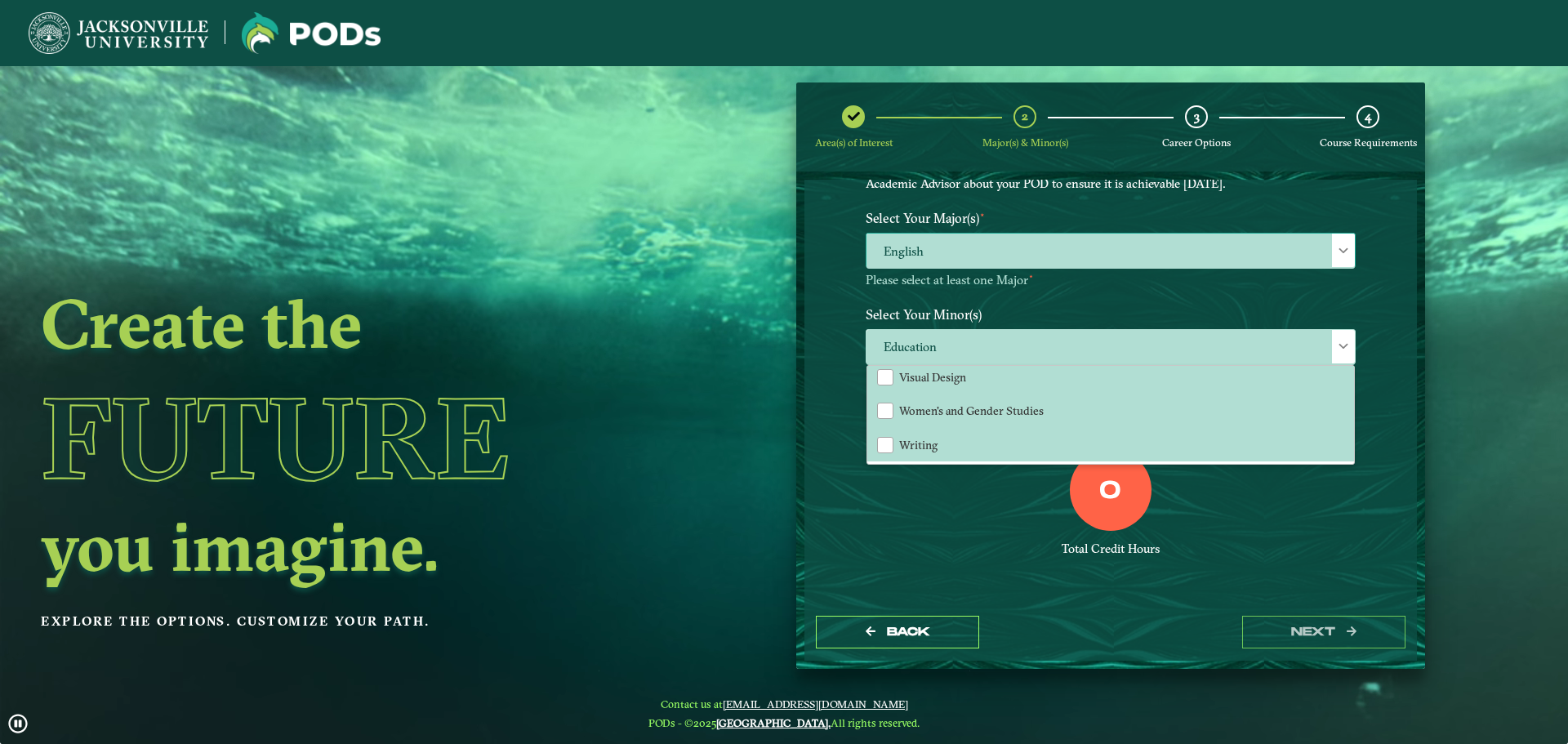
click at [962, 491] on div "0 Total Credit Hours" at bounding box center [1111, 518] width 515 height 139
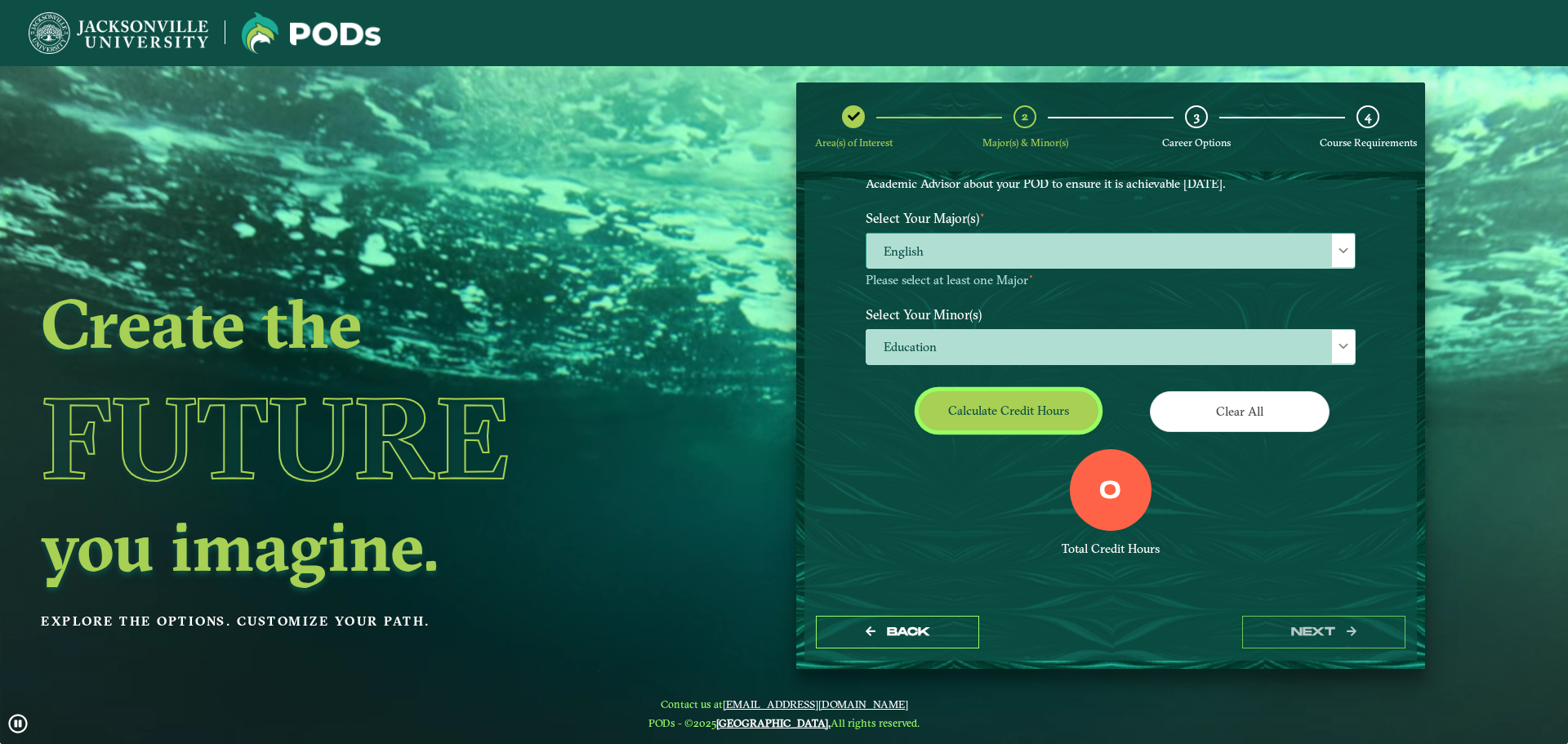
click at [1059, 414] on button "Calculate credit hours" at bounding box center [1008, 410] width 180 height 39
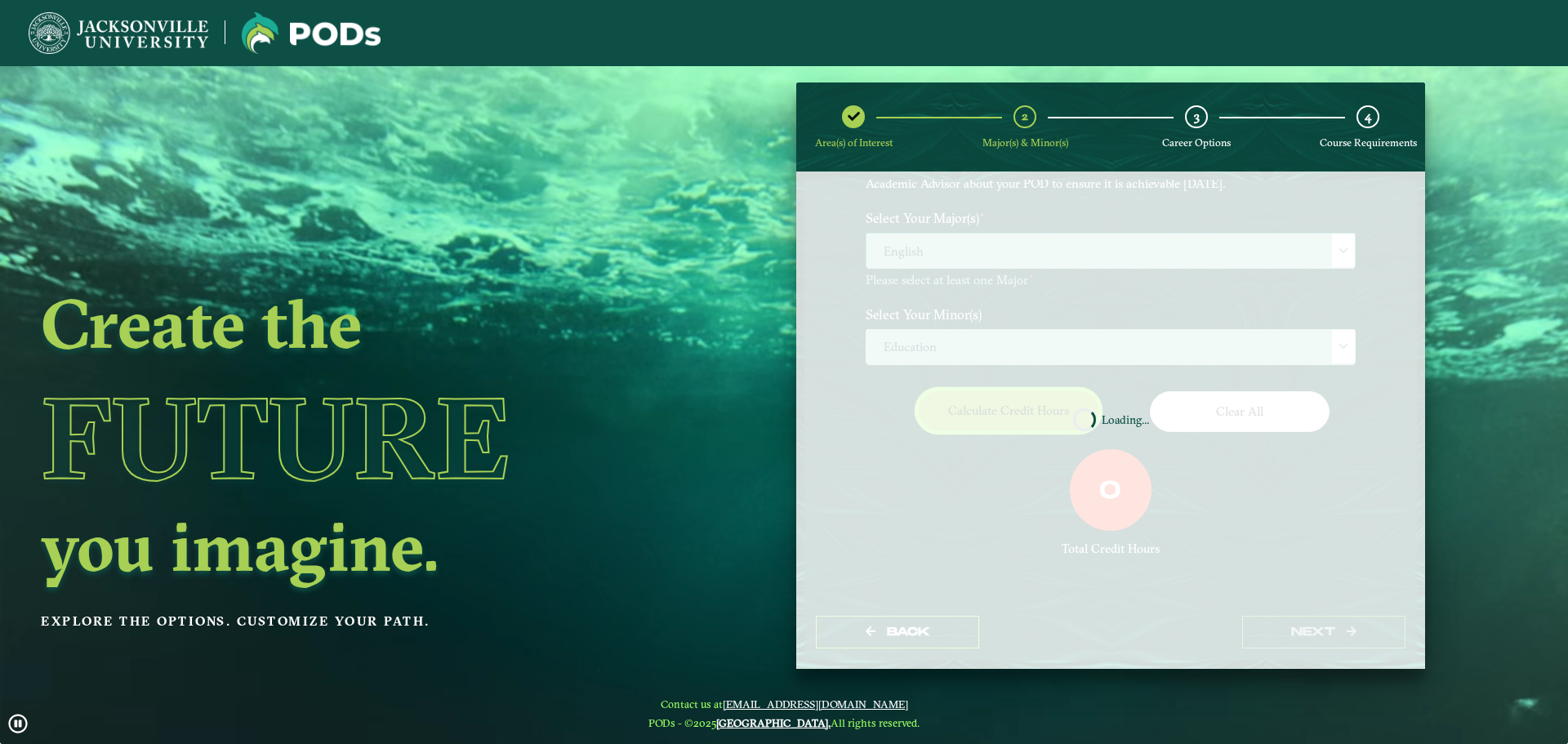
scroll to position [94, 0]
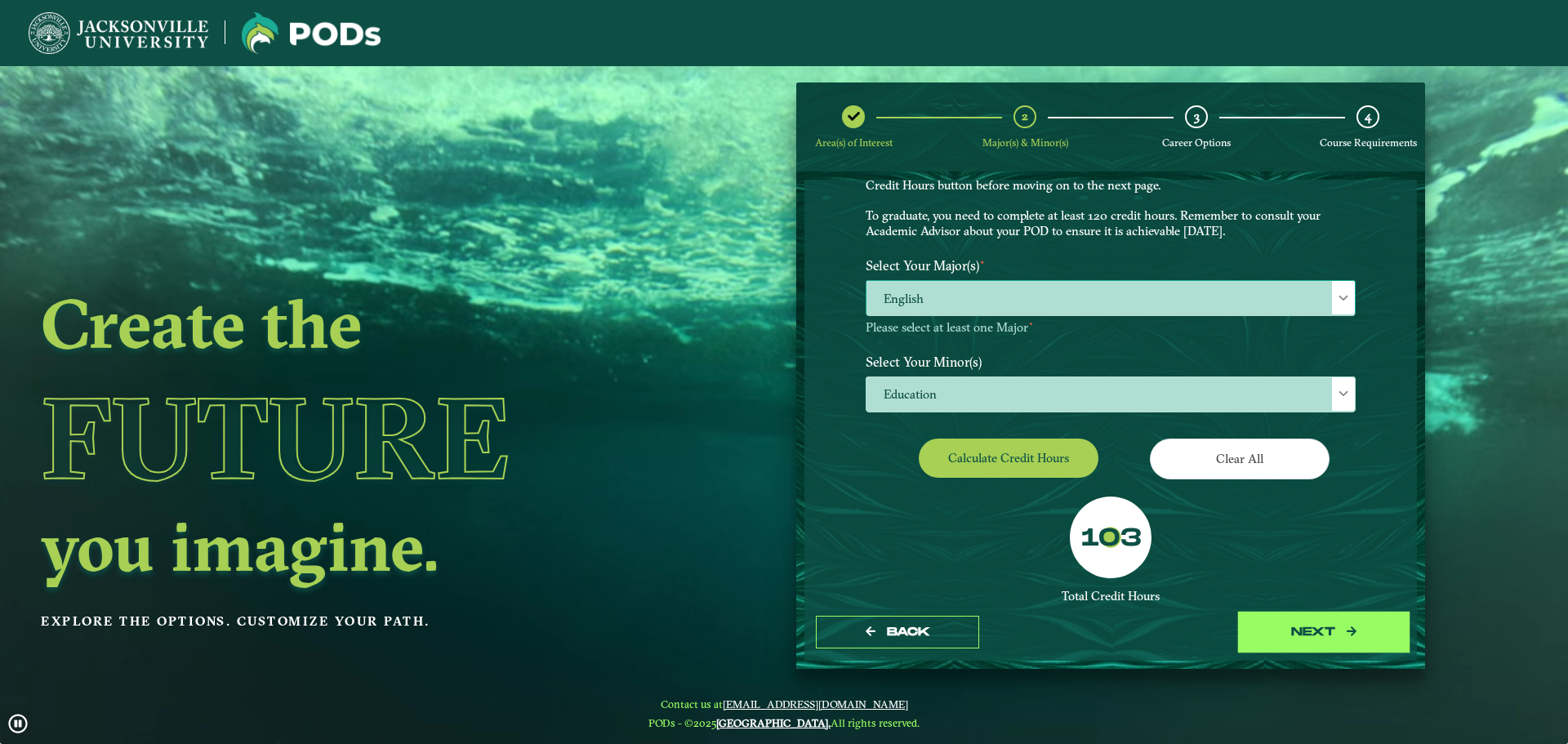
click at [1293, 629] on button "next" at bounding box center [1324, 632] width 163 height 33
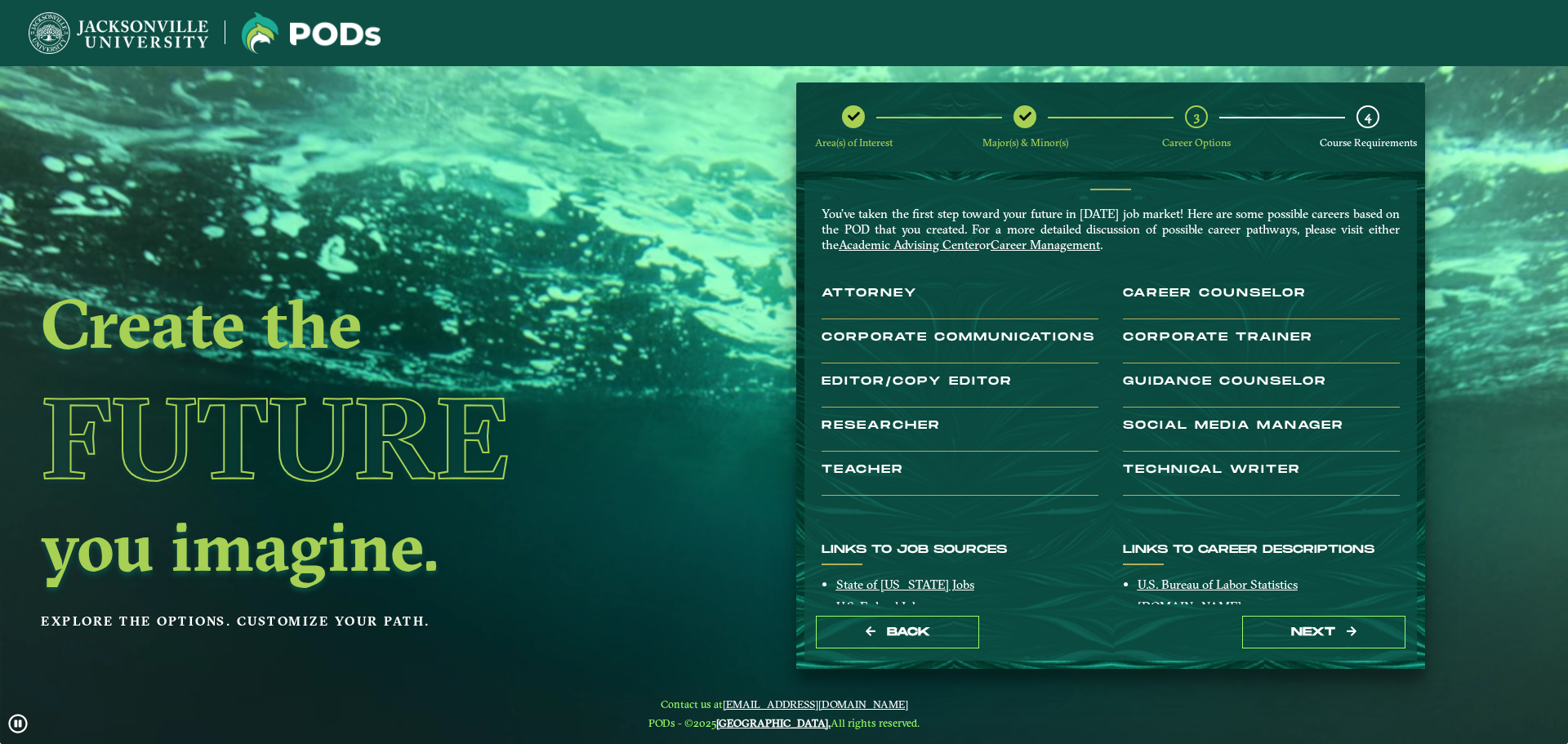
scroll to position [0, 0]
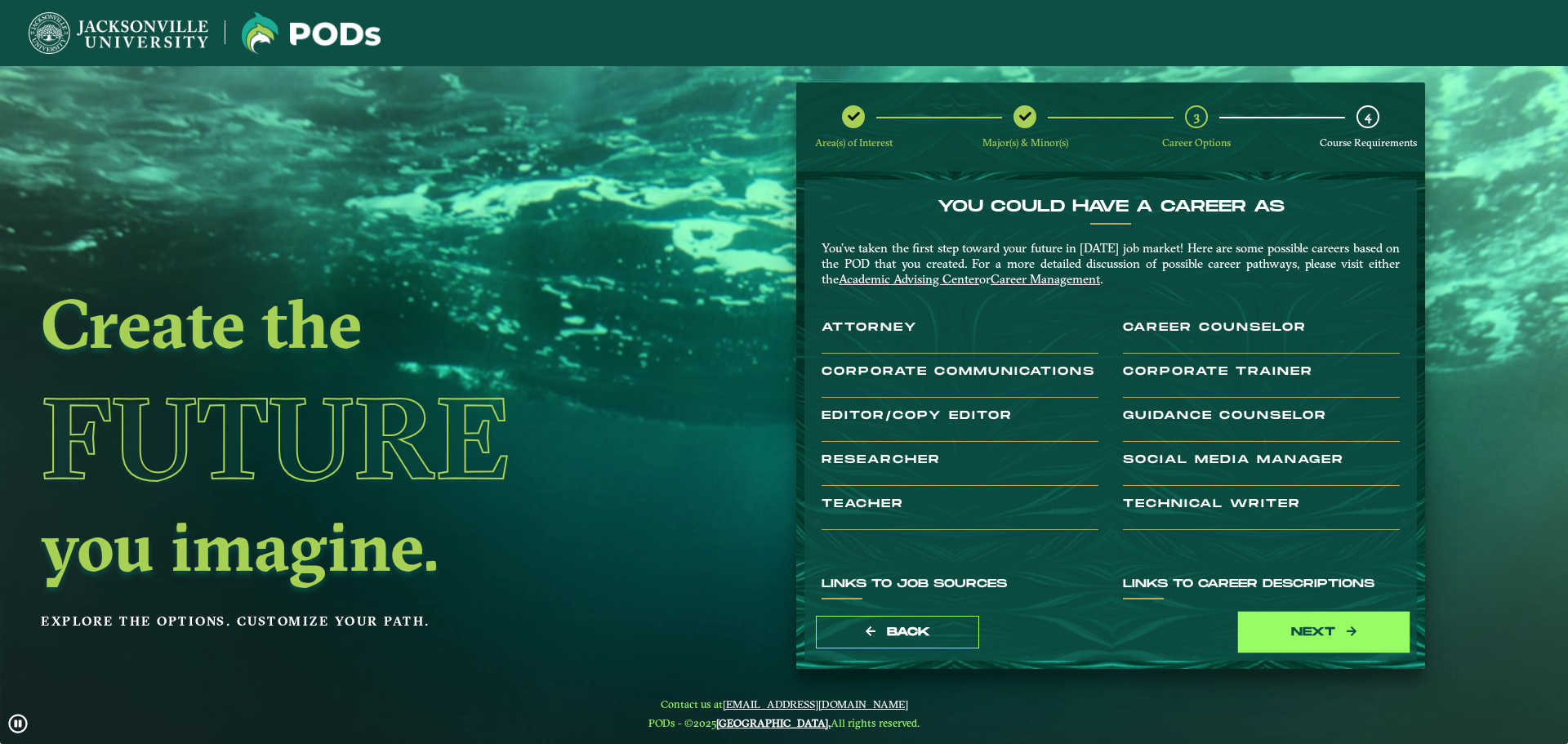
click at [1369, 616] on button "next" at bounding box center [1324, 632] width 163 height 33
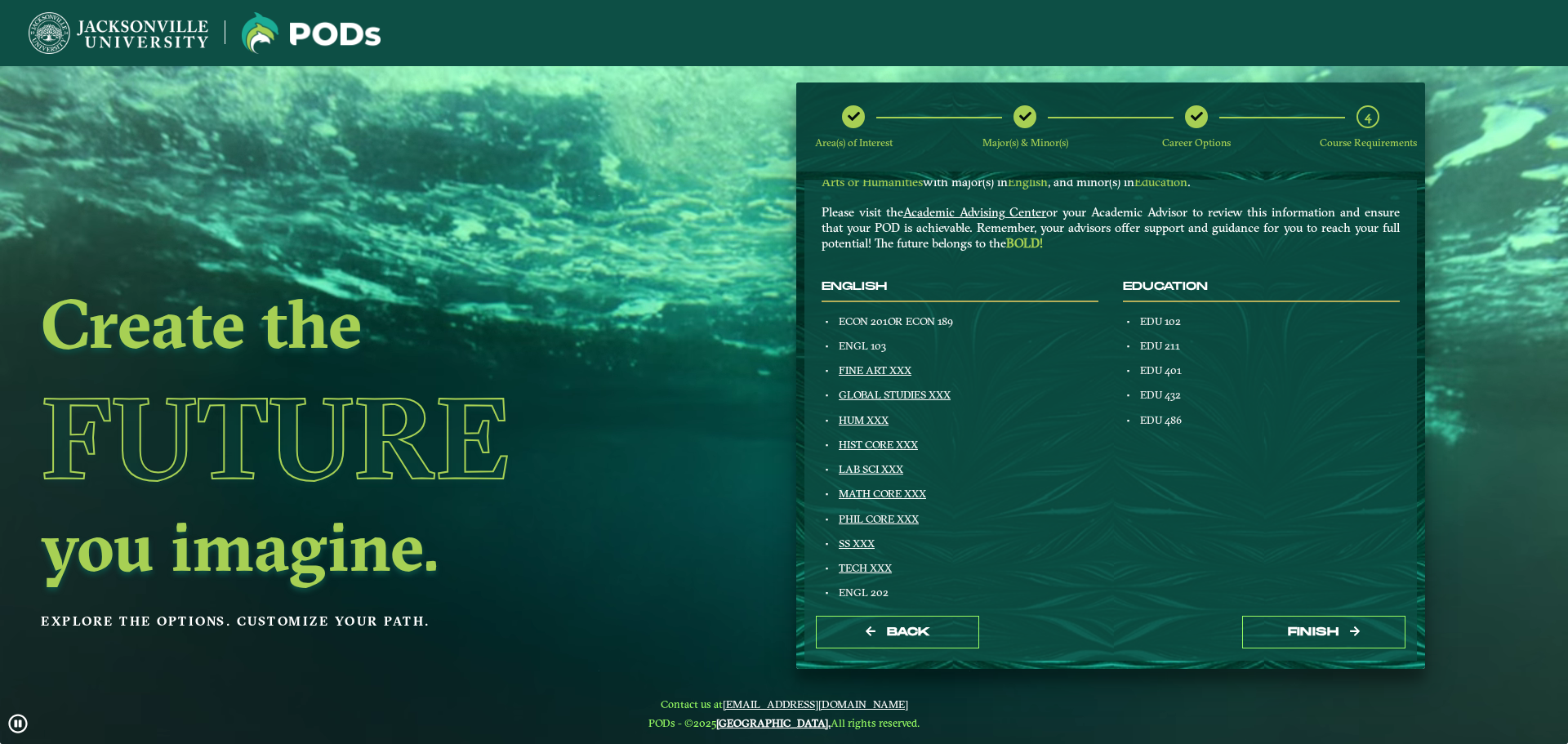
scroll to position [163, 0]
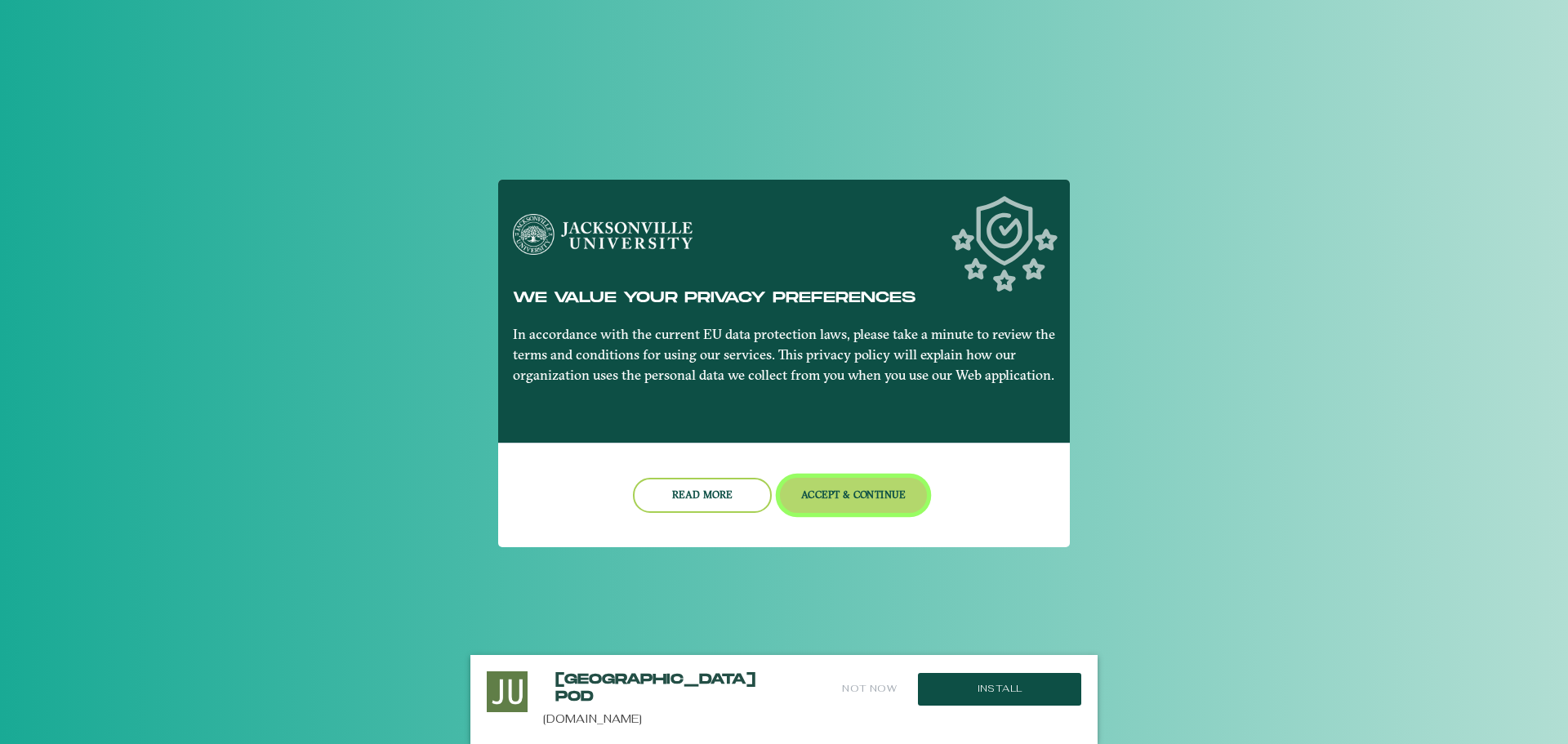
click at [848, 482] on button "Accept & Continue" at bounding box center [854, 495] width 148 height 35
